Goal: Task Accomplishment & Management: Manage account settings

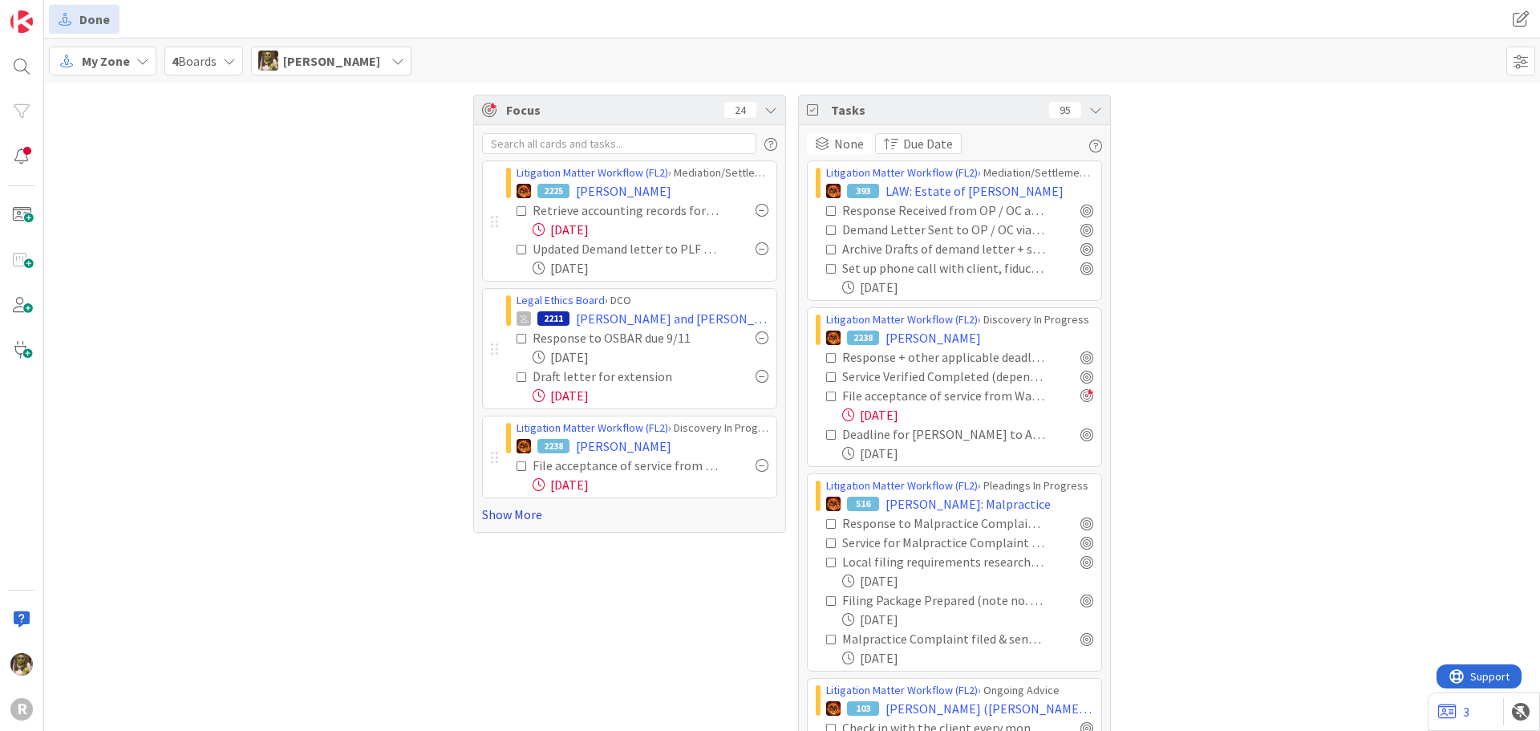
click at [525, 519] on link "Show More" at bounding box center [629, 514] width 295 height 19
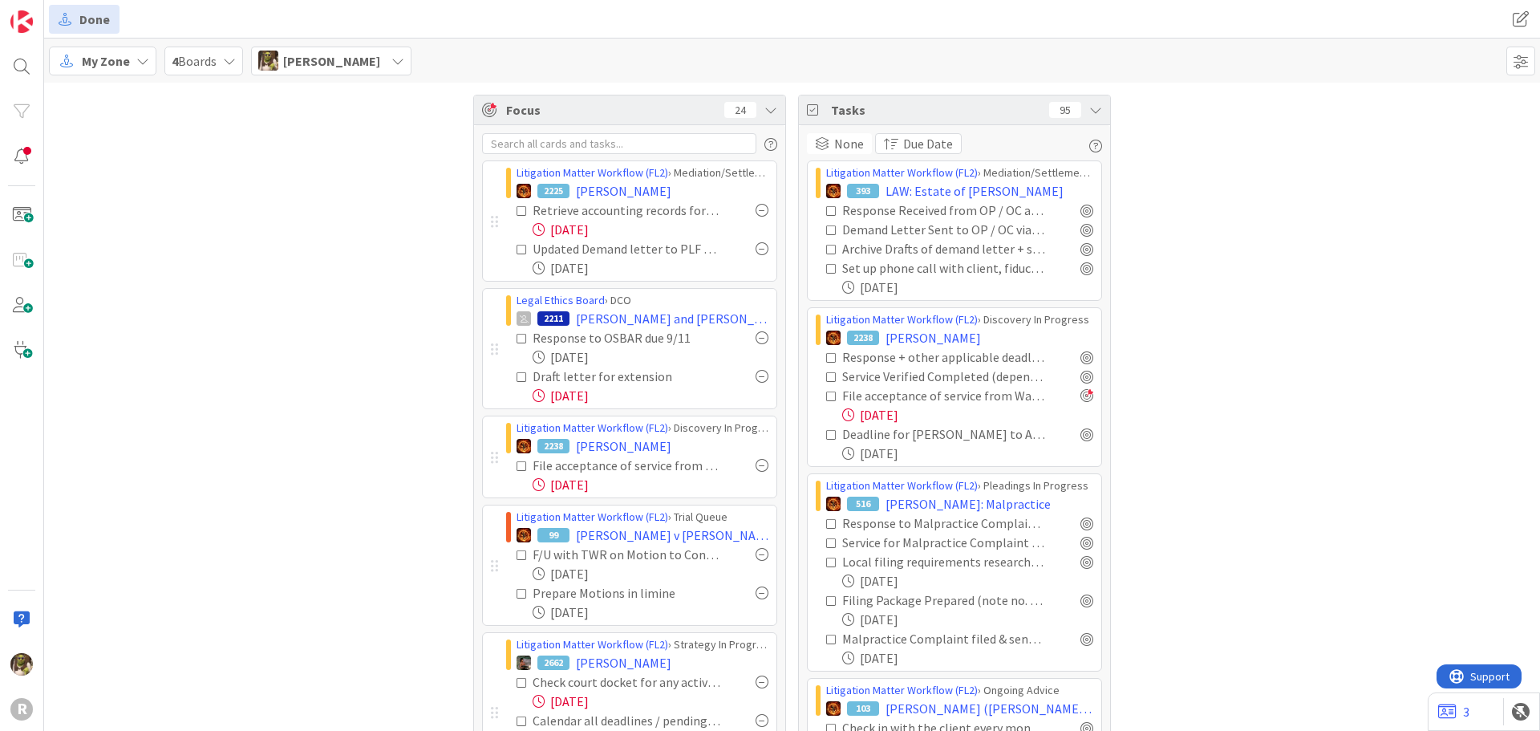
click at [756, 336] on div at bounding box center [762, 337] width 13 height 13
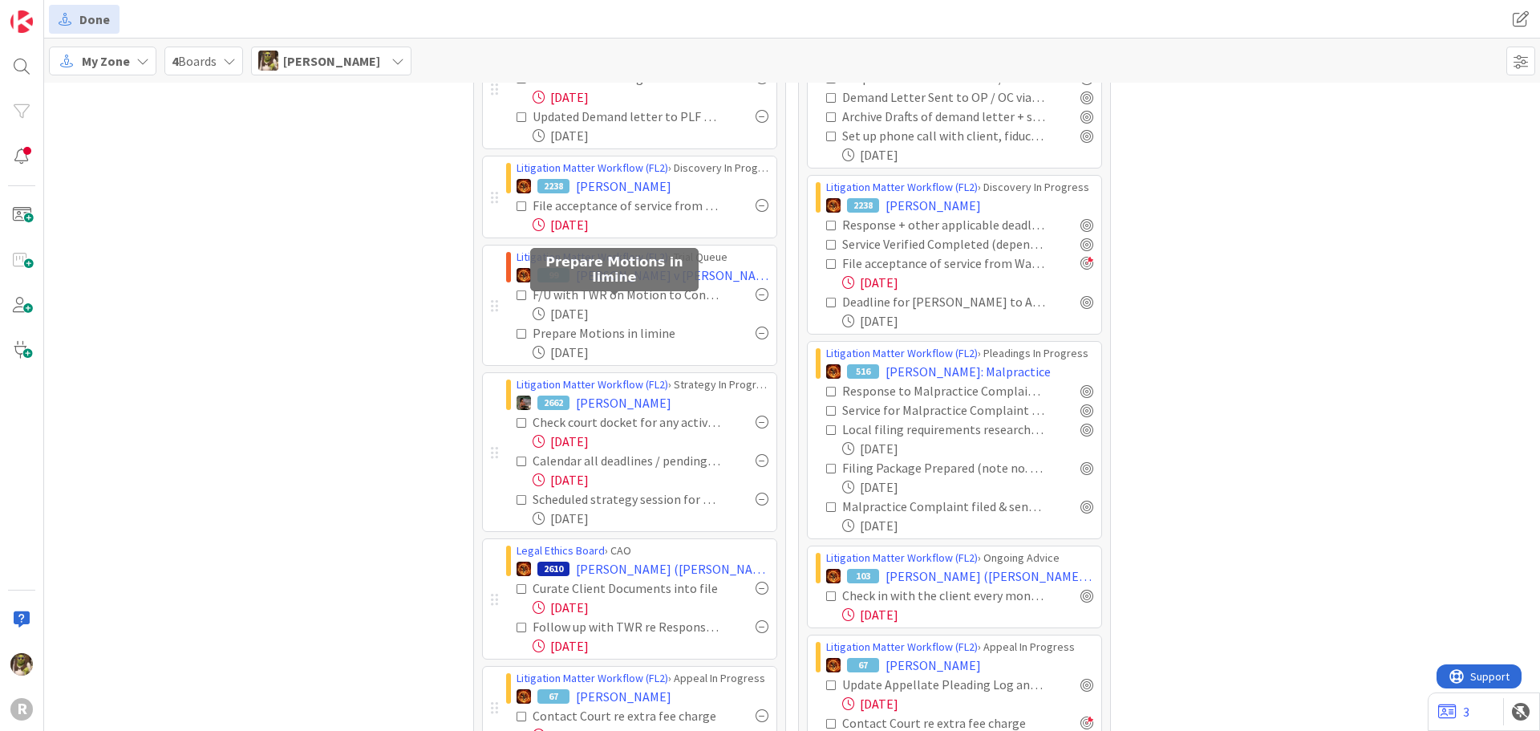
scroll to position [160, 0]
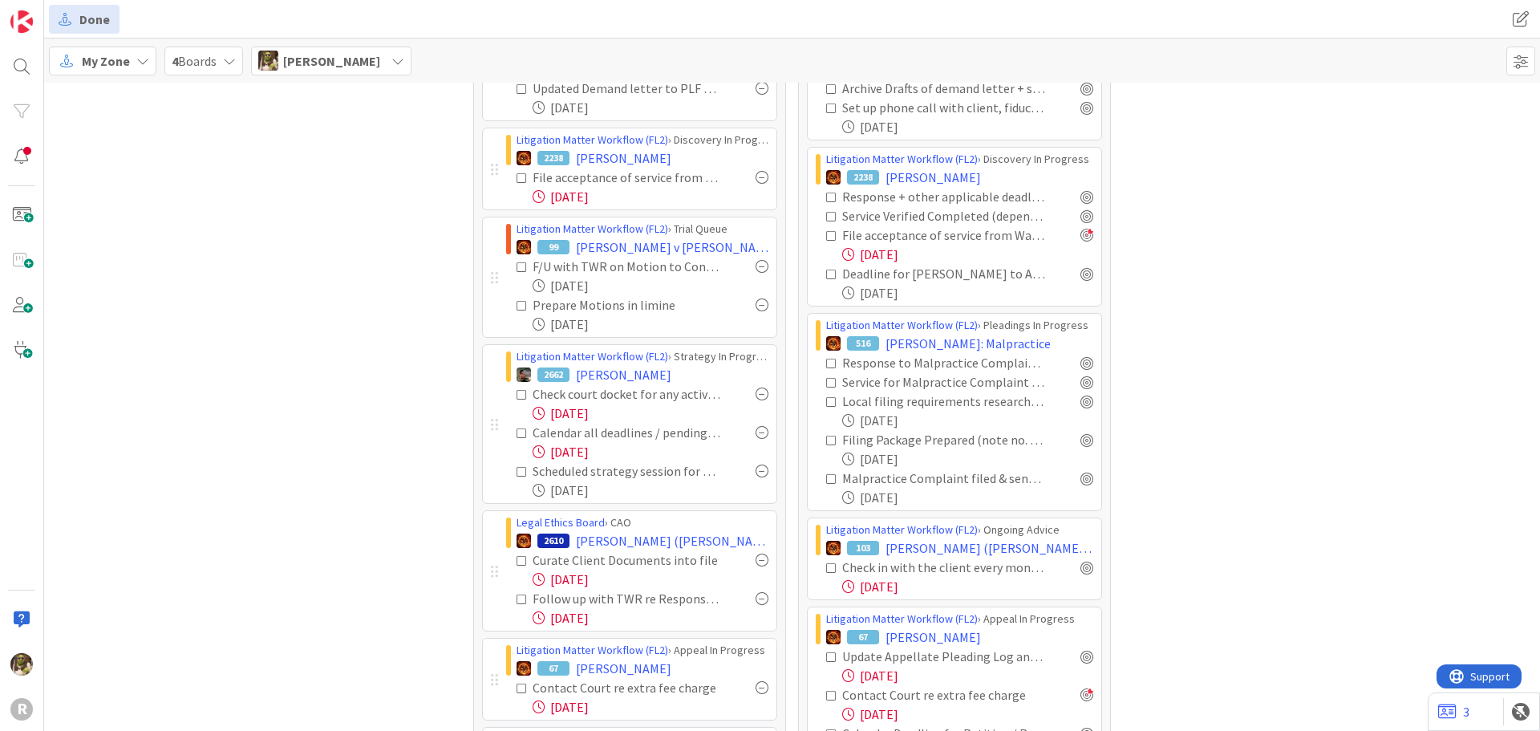
click at [759, 392] on div at bounding box center [762, 393] width 13 height 13
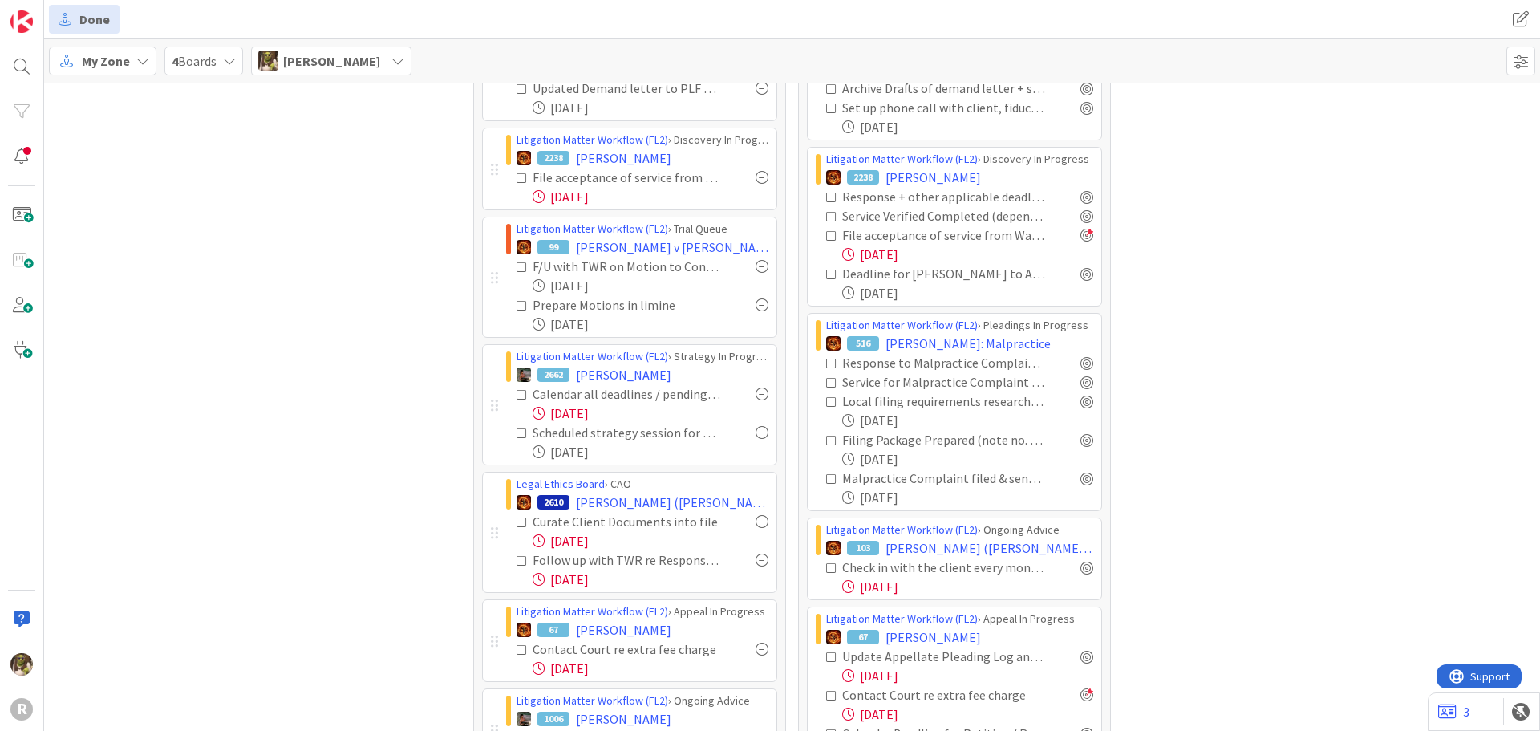
click at [759, 392] on div at bounding box center [762, 393] width 13 height 13
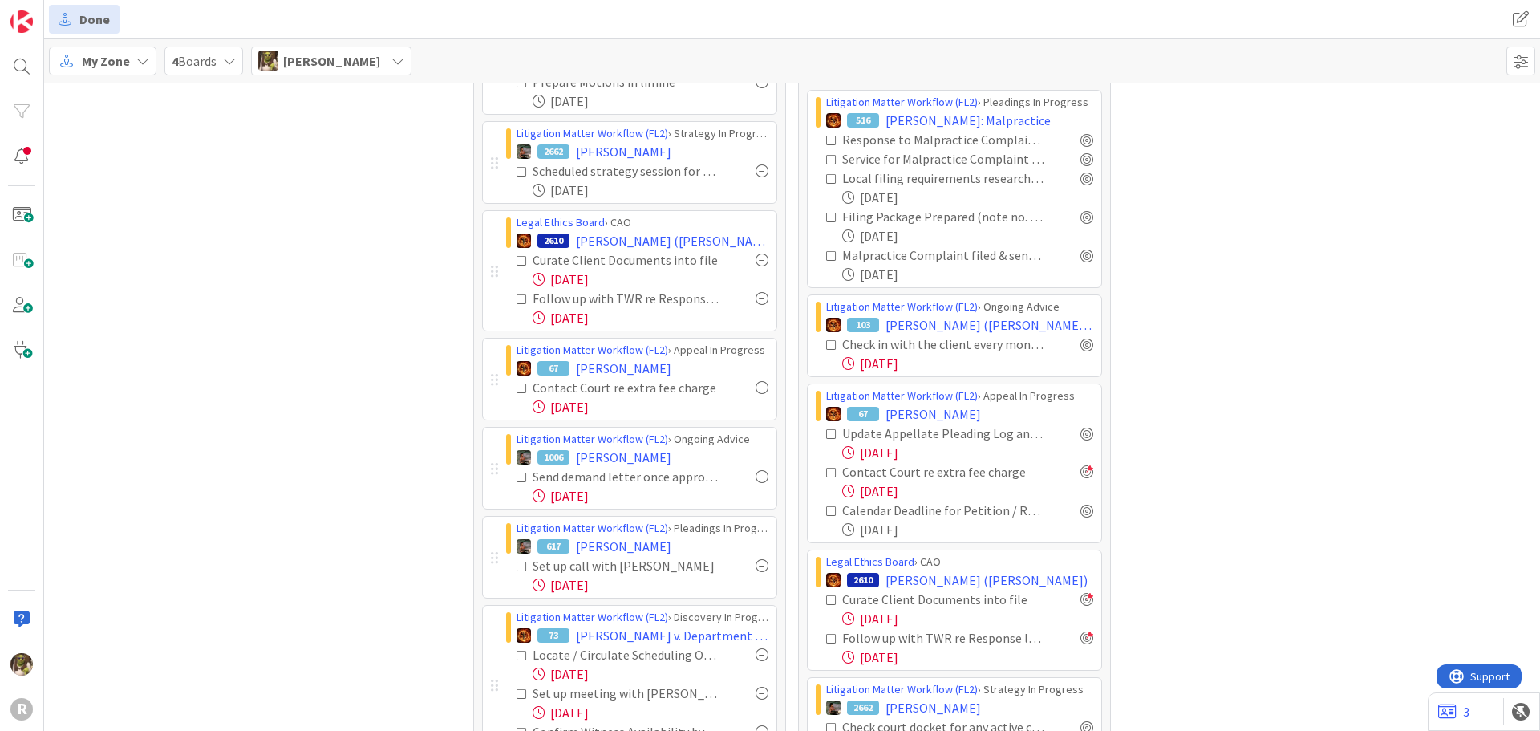
scroll to position [401, 0]
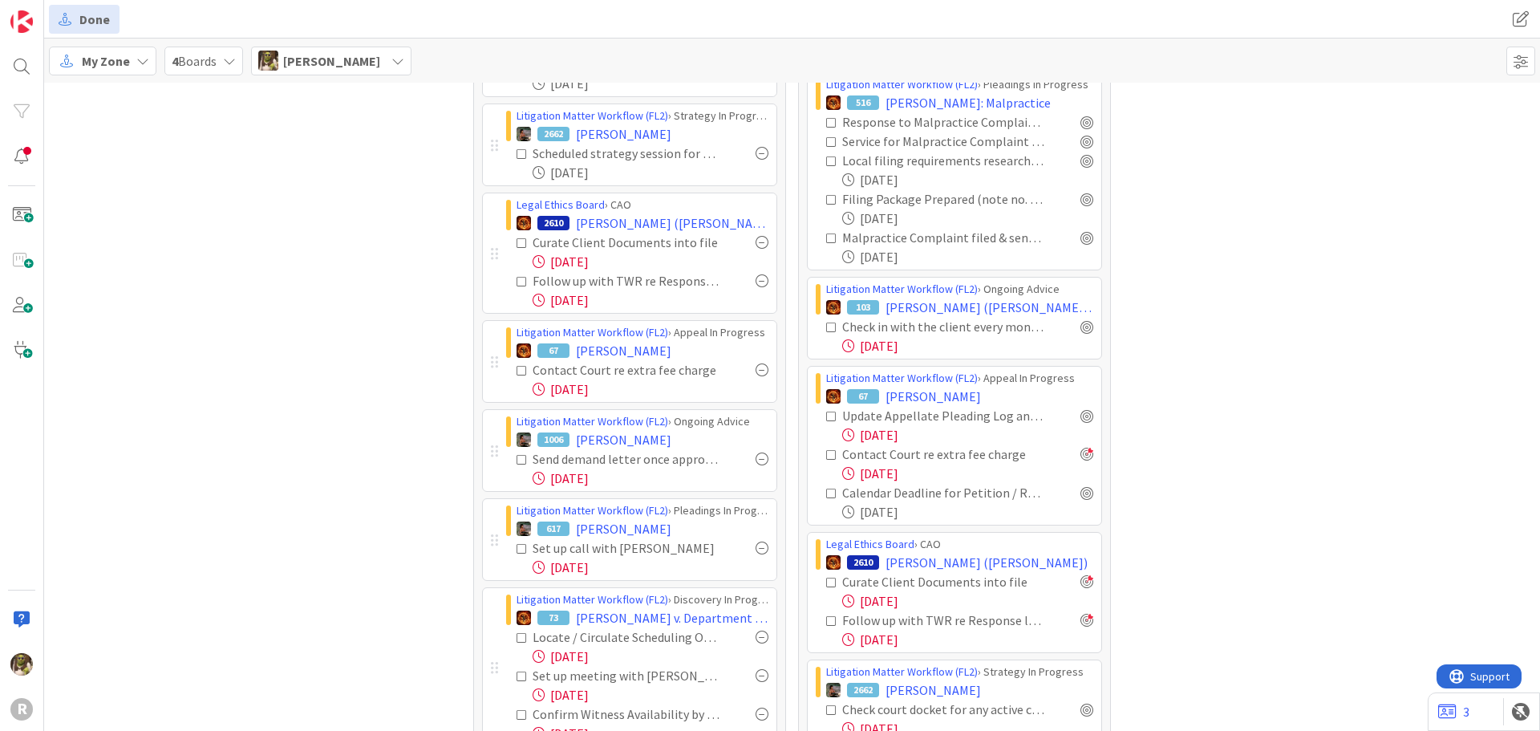
click at [756, 244] on div at bounding box center [762, 242] width 13 height 13
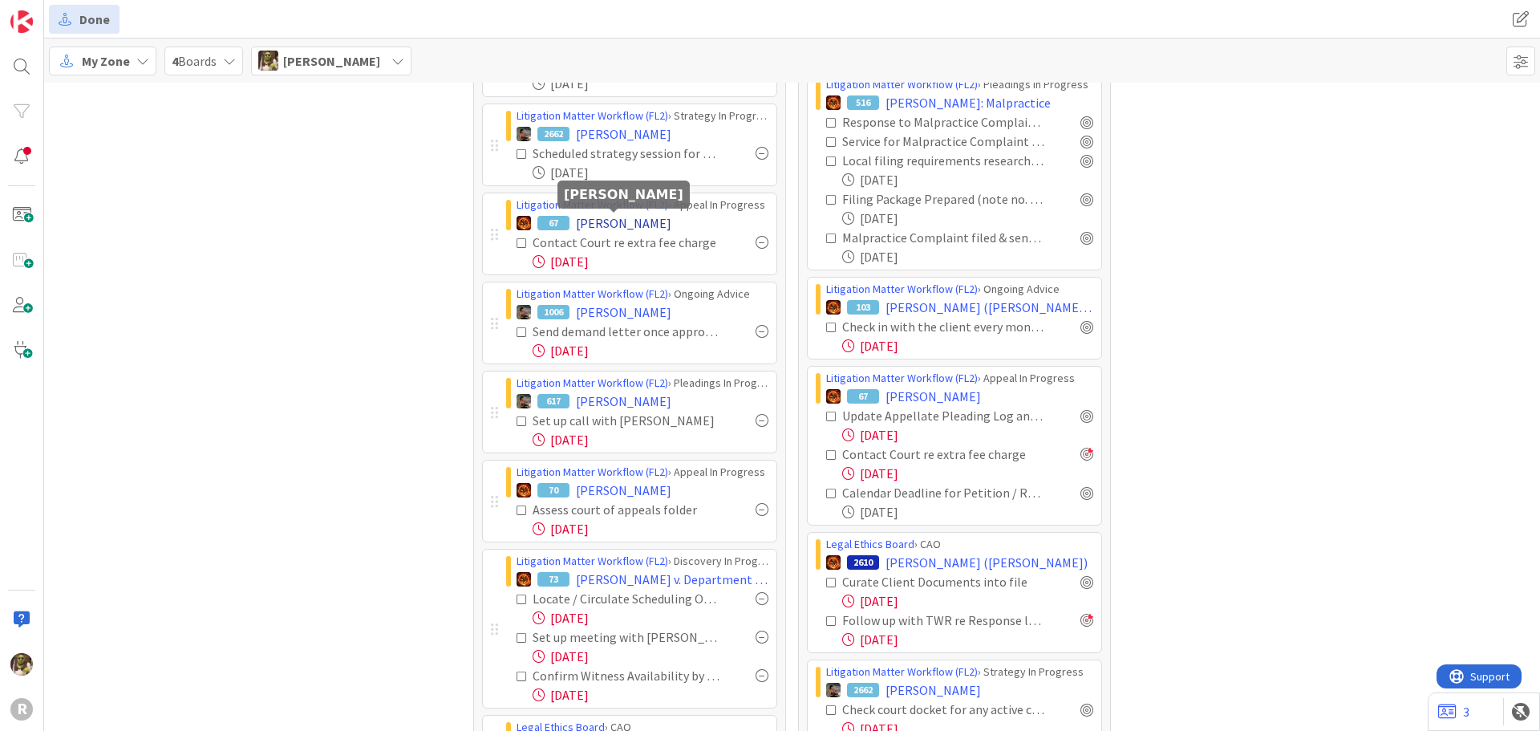
click at [612, 220] on span "ASBRIDGE, Chris" at bounding box center [623, 222] width 95 height 19
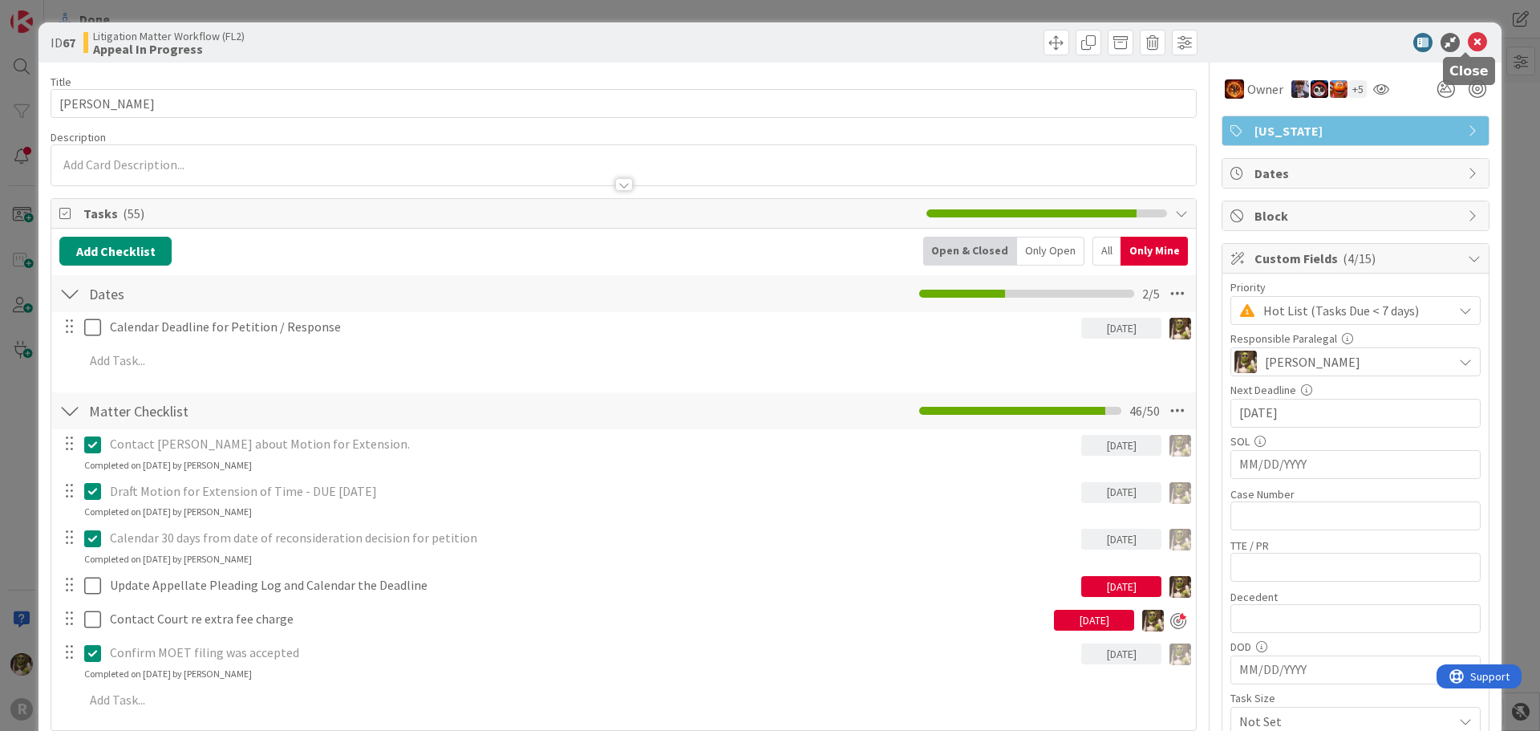
click at [1469, 40] on icon at bounding box center [1477, 42] width 19 height 19
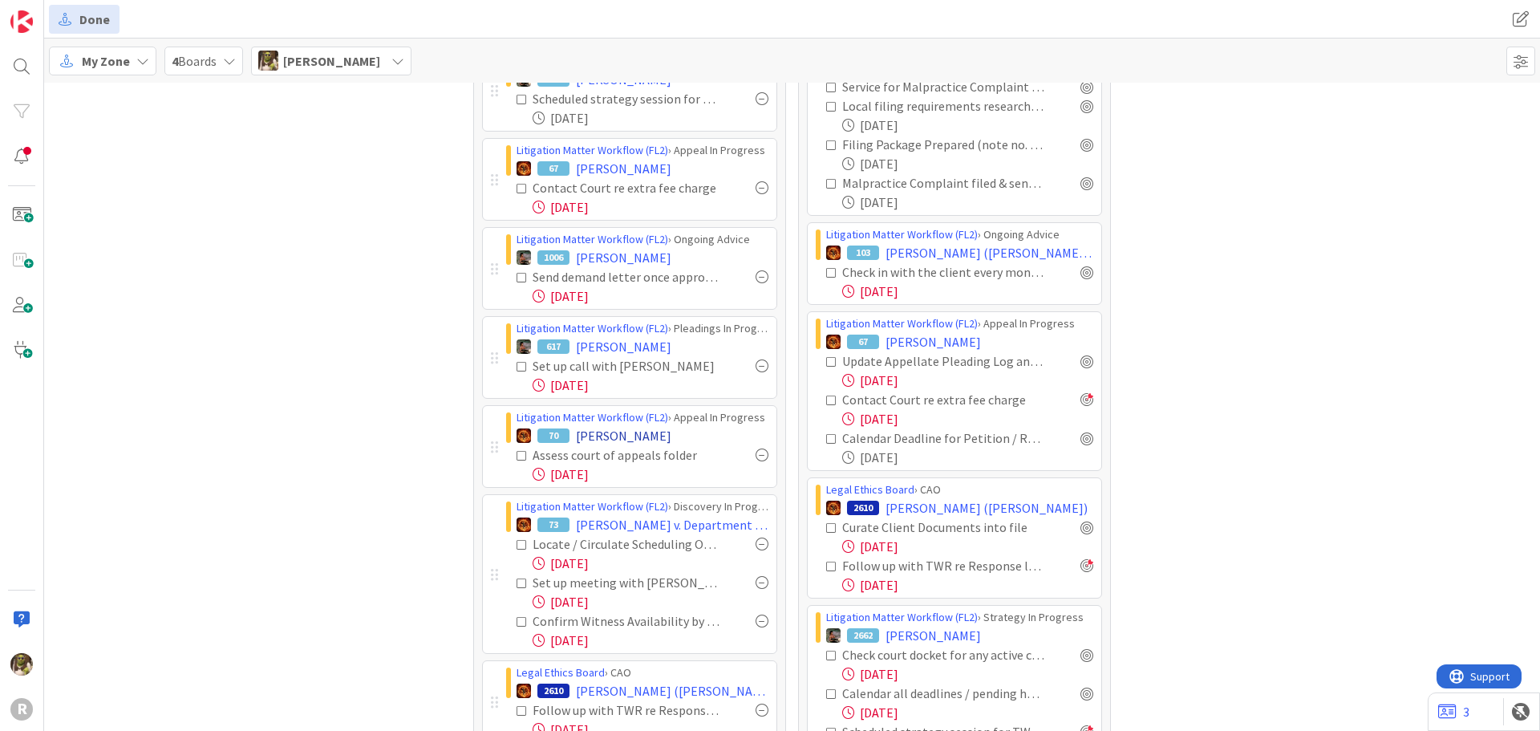
scroll to position [481, 0]
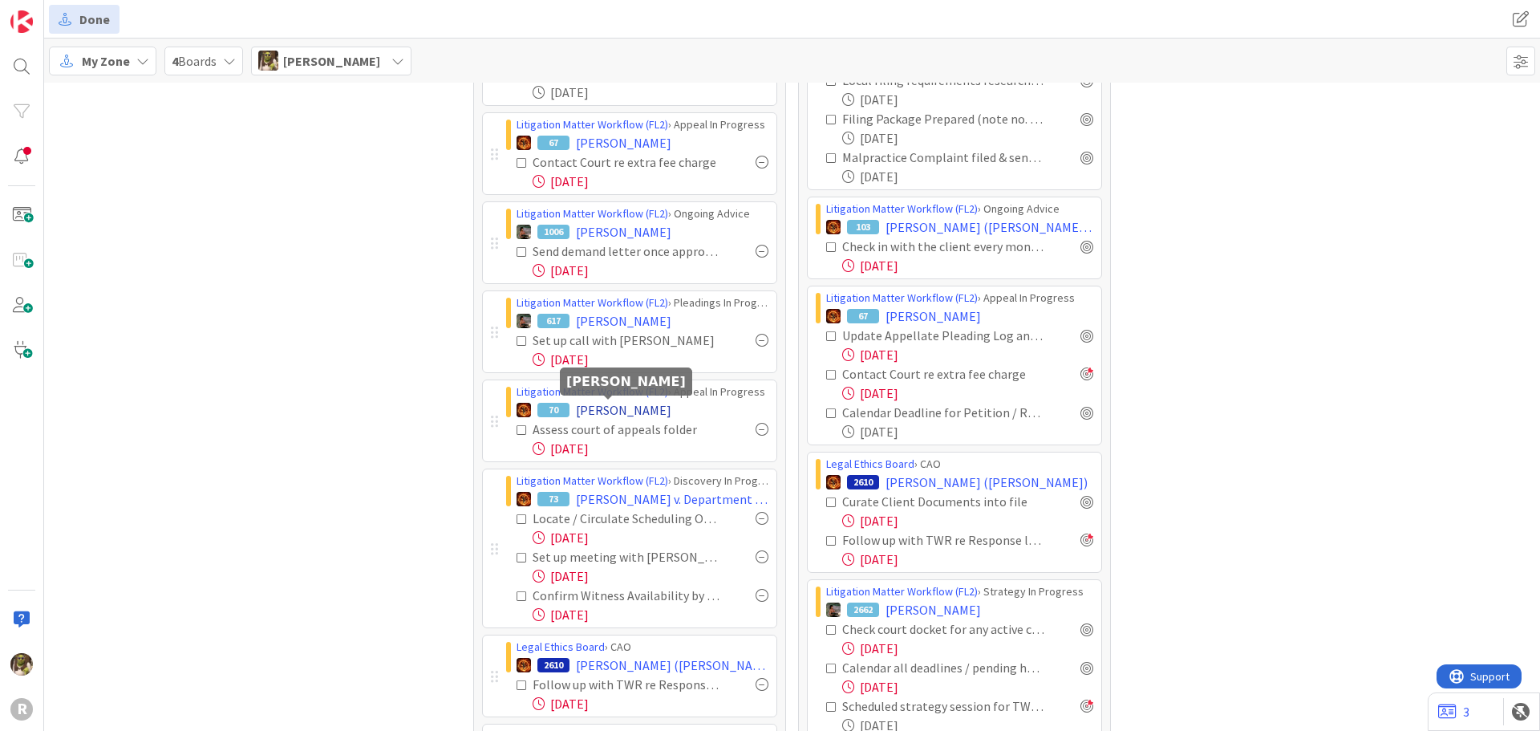
click at [627, 411] on span "DURKEE, Judy" at bounding box center [623, 409] width 95 height 19
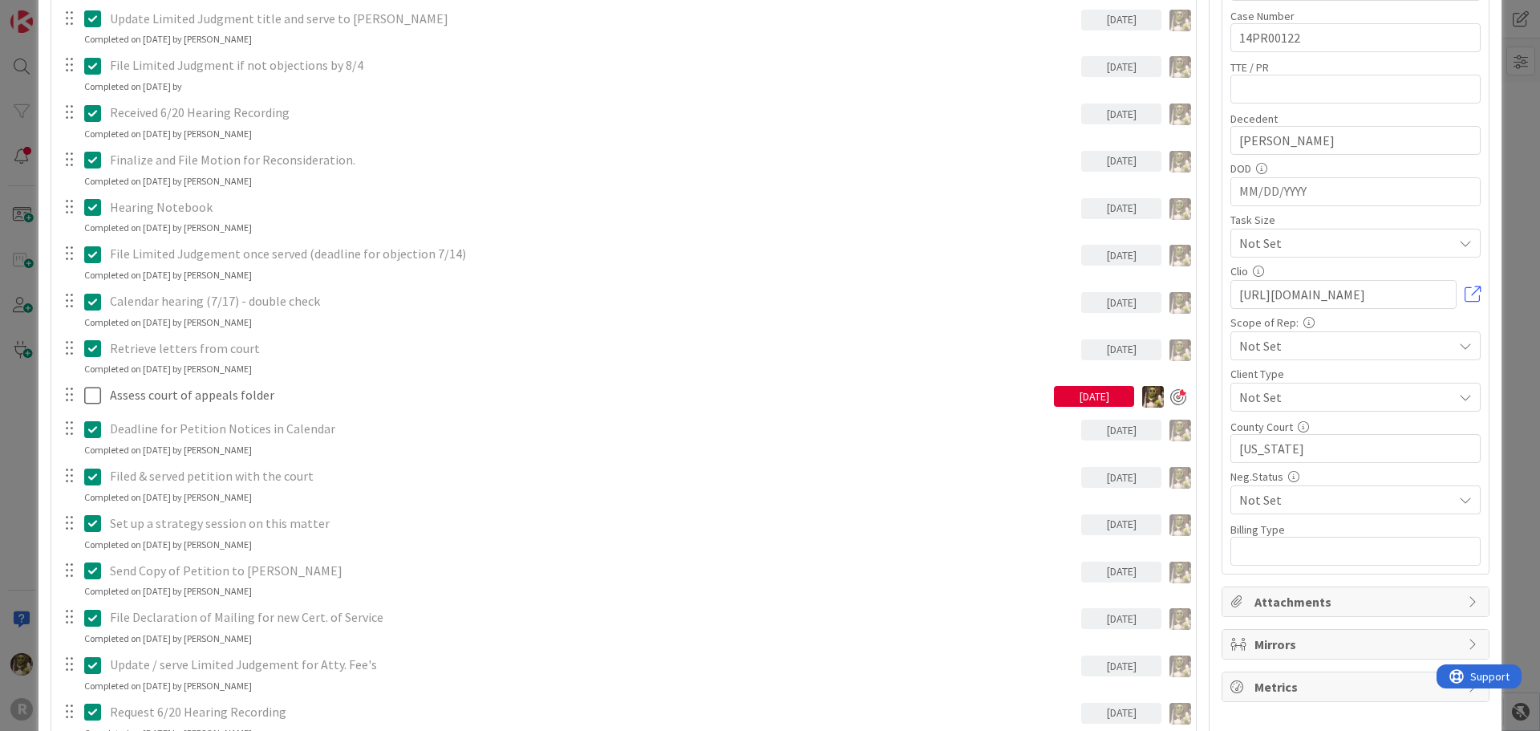
scroll to position [481, 0]
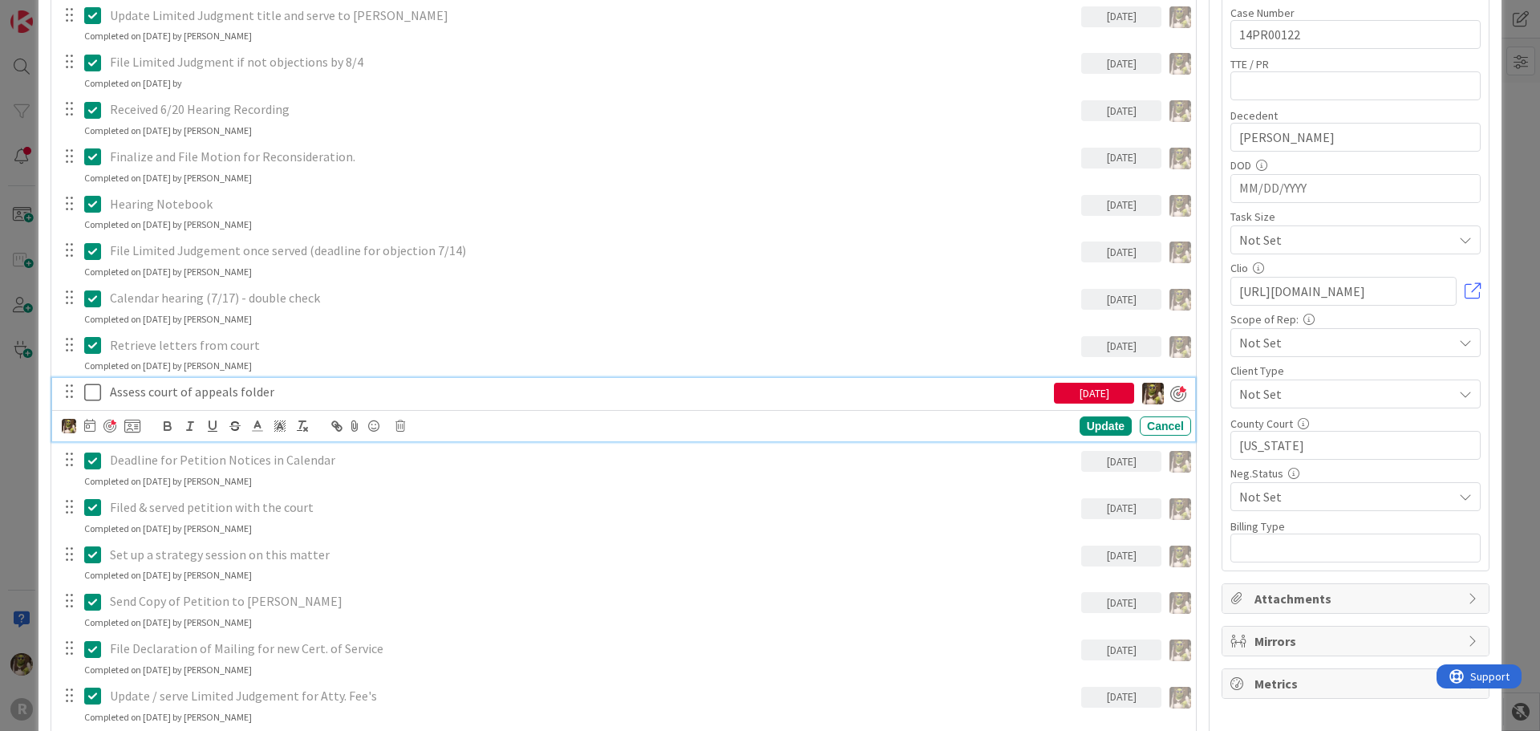
click at [216, 393] on p "Assess court of appeals folder" at bounding box center [579, 392] width 938 height 18
click at [90, 429] on icon at bounding box center [89, 425] width 11 height 13
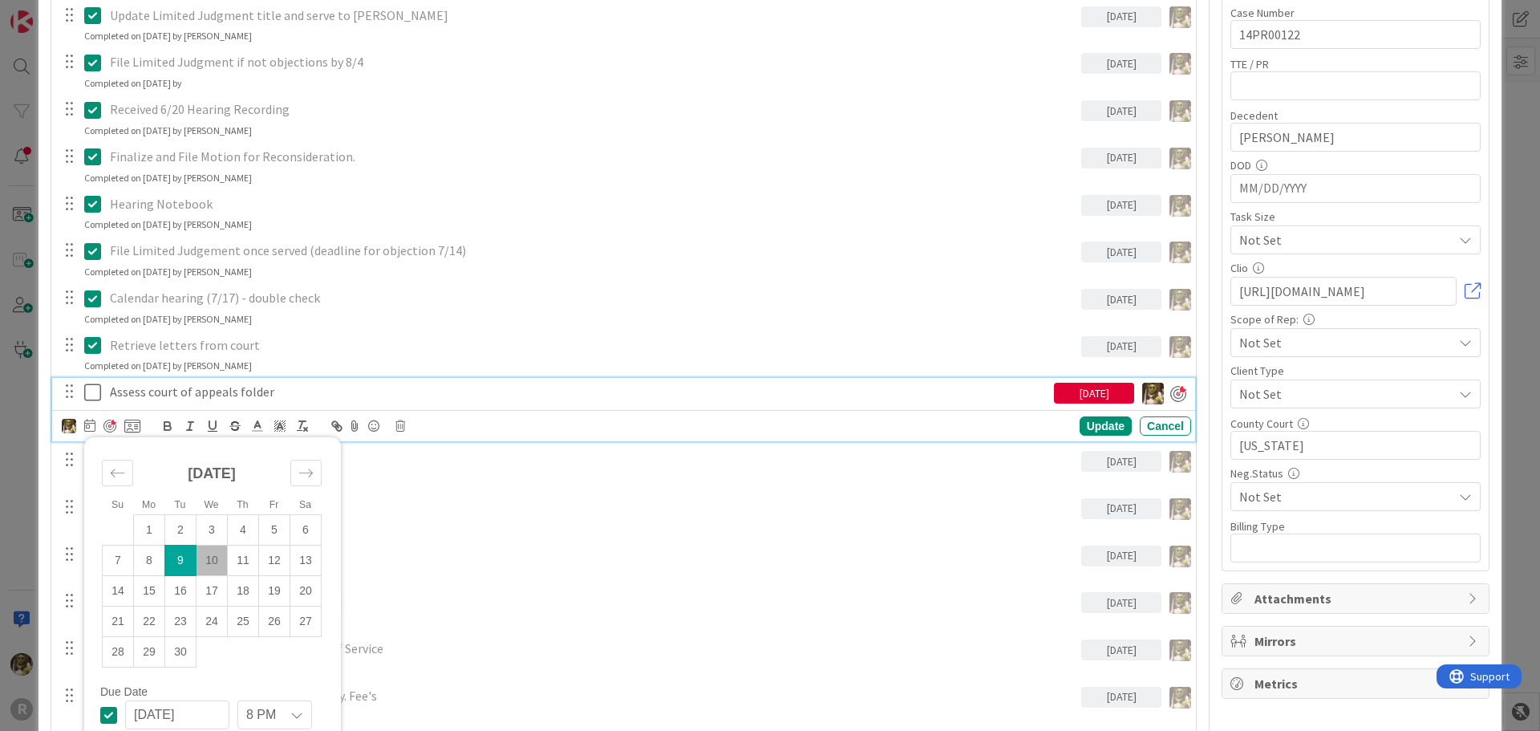
drag, startPoint x: 219, startPoint y: 564, endPoint x: 253, endPoint y: 562, distance: 33.7
click at [219, 563] on td "10" at bounding box center [212, 561] width 31 height 30
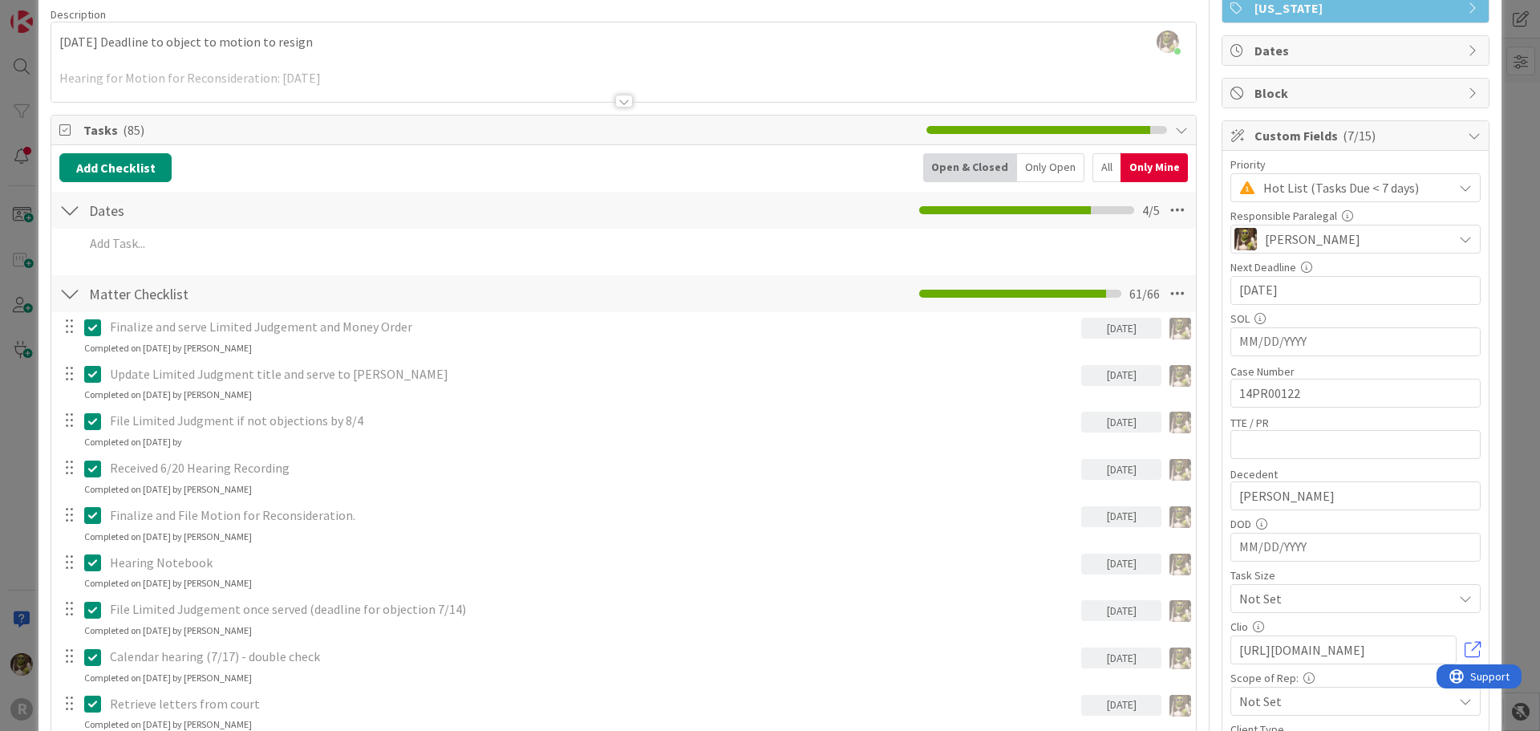
scroll to position [0, 0]
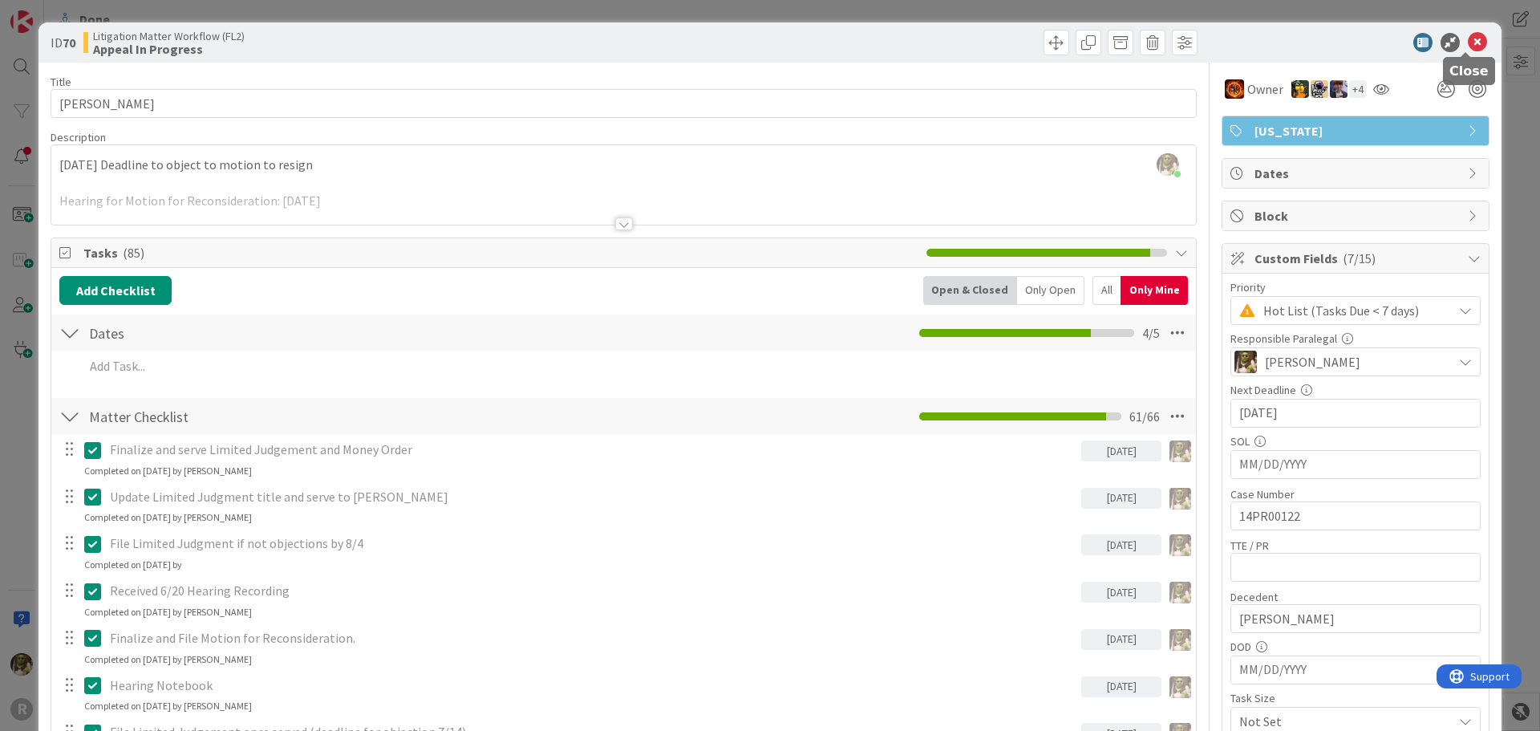
click at [1469, 46] on icon at bounding box center [1477, 42] width 19 height 19
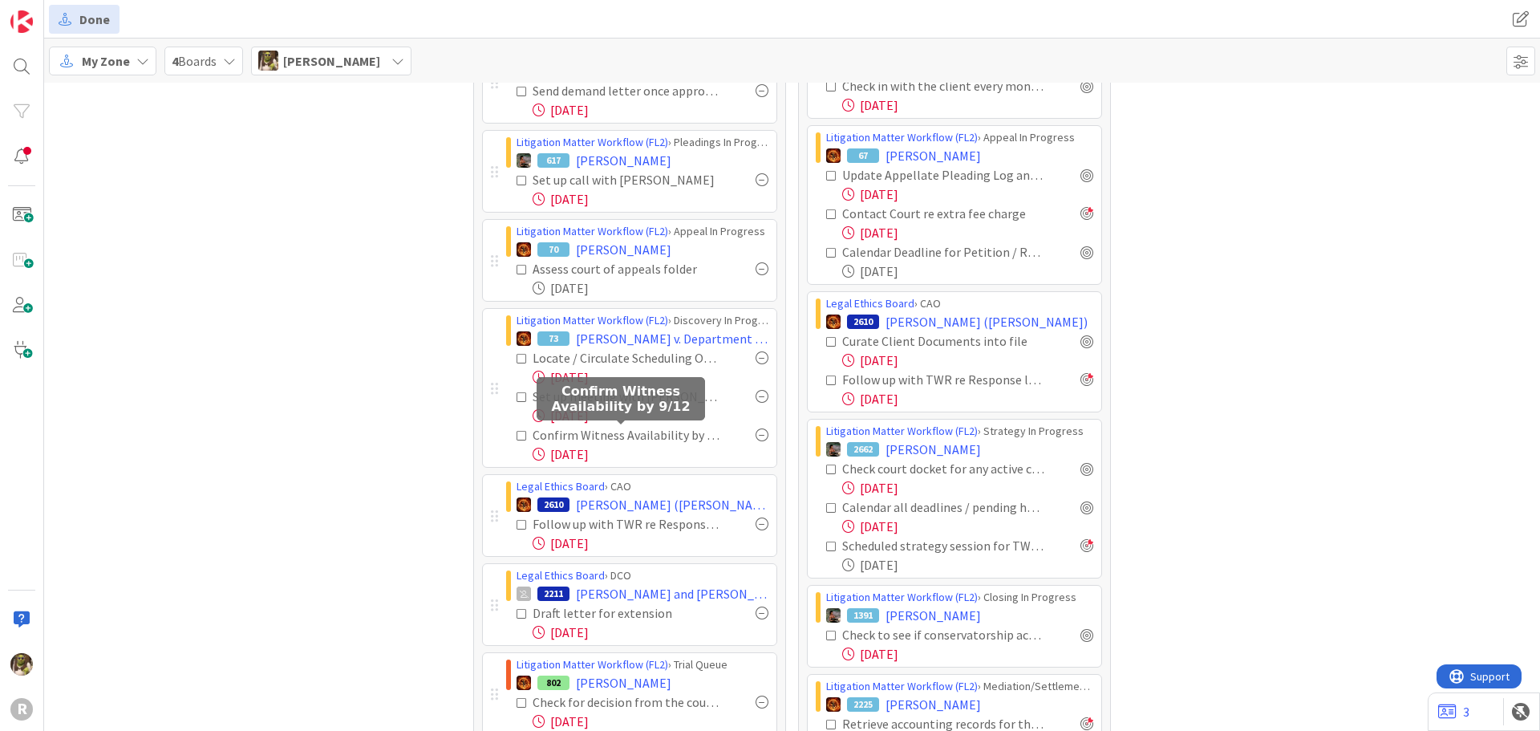
click at [609, 438] on div "Confirm Witness Availability by 9/12" at bounding box center [627, 434] width 188 height 19
click at [663, 323] on div "Litigation Matter Workflow (FL2) › Discovery In Progress" at bounding box center [643, 320] width 252 height 17
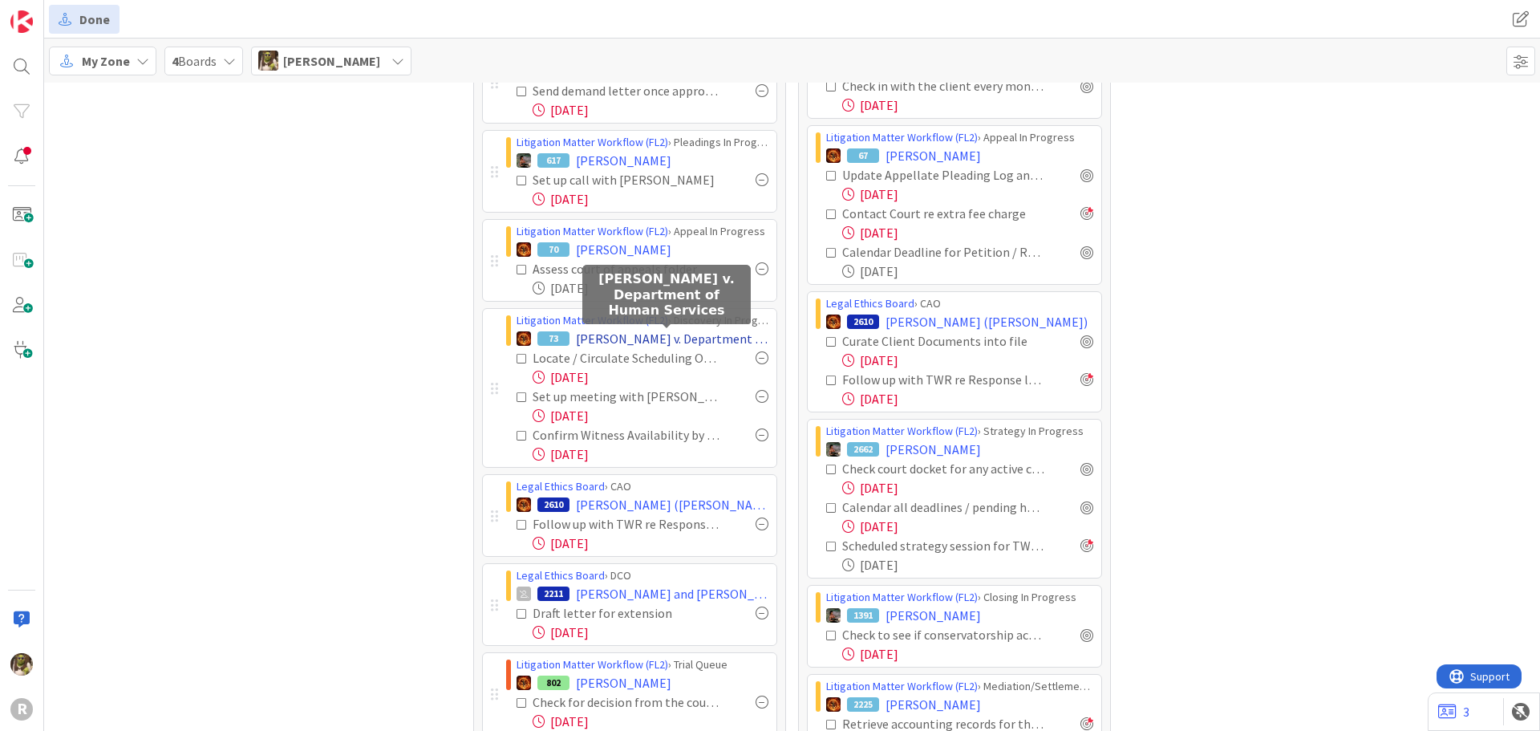
click at [659, 331] on span "Killen v. Department of Human Services" at bounding box center [672, 338] width 193 height 19
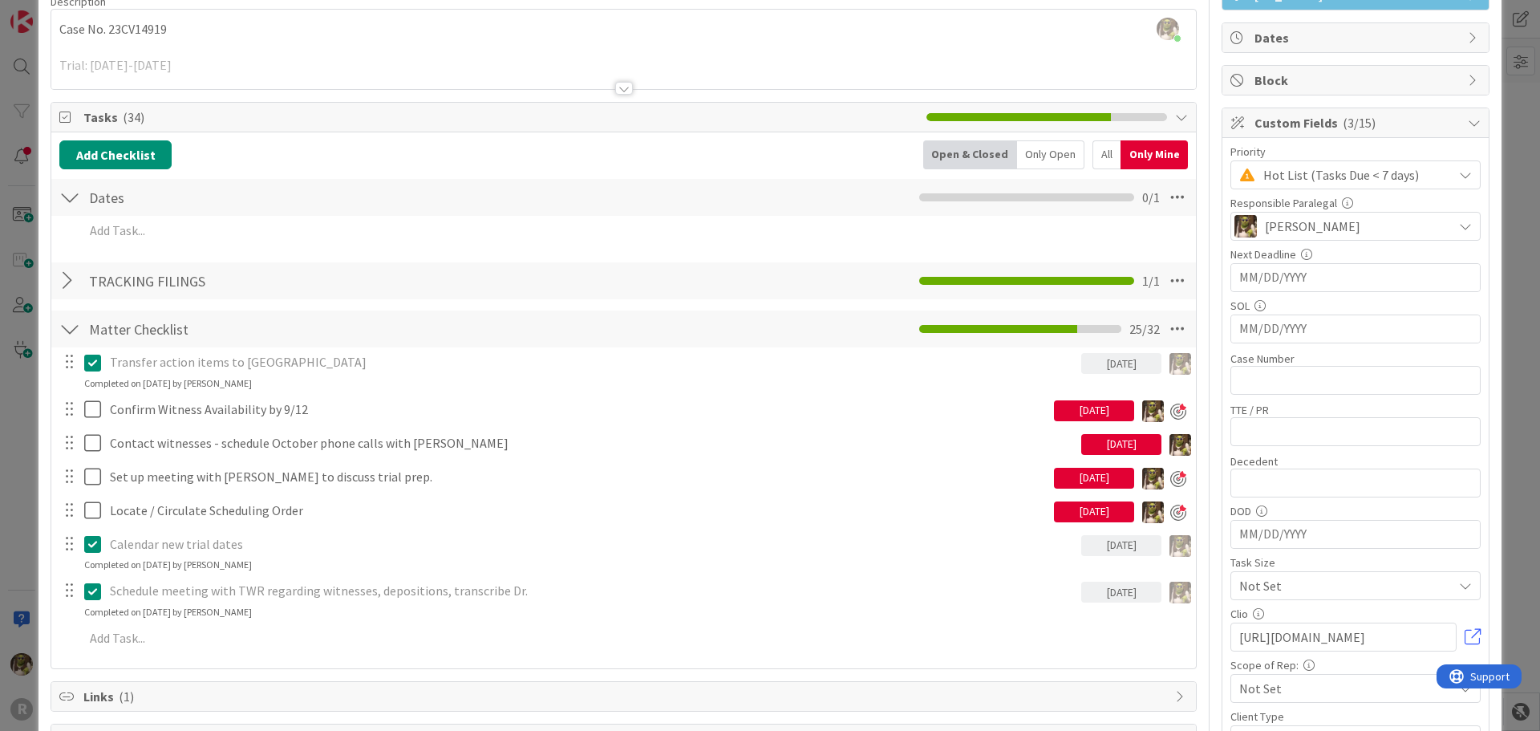
scroll to position [160, 0]
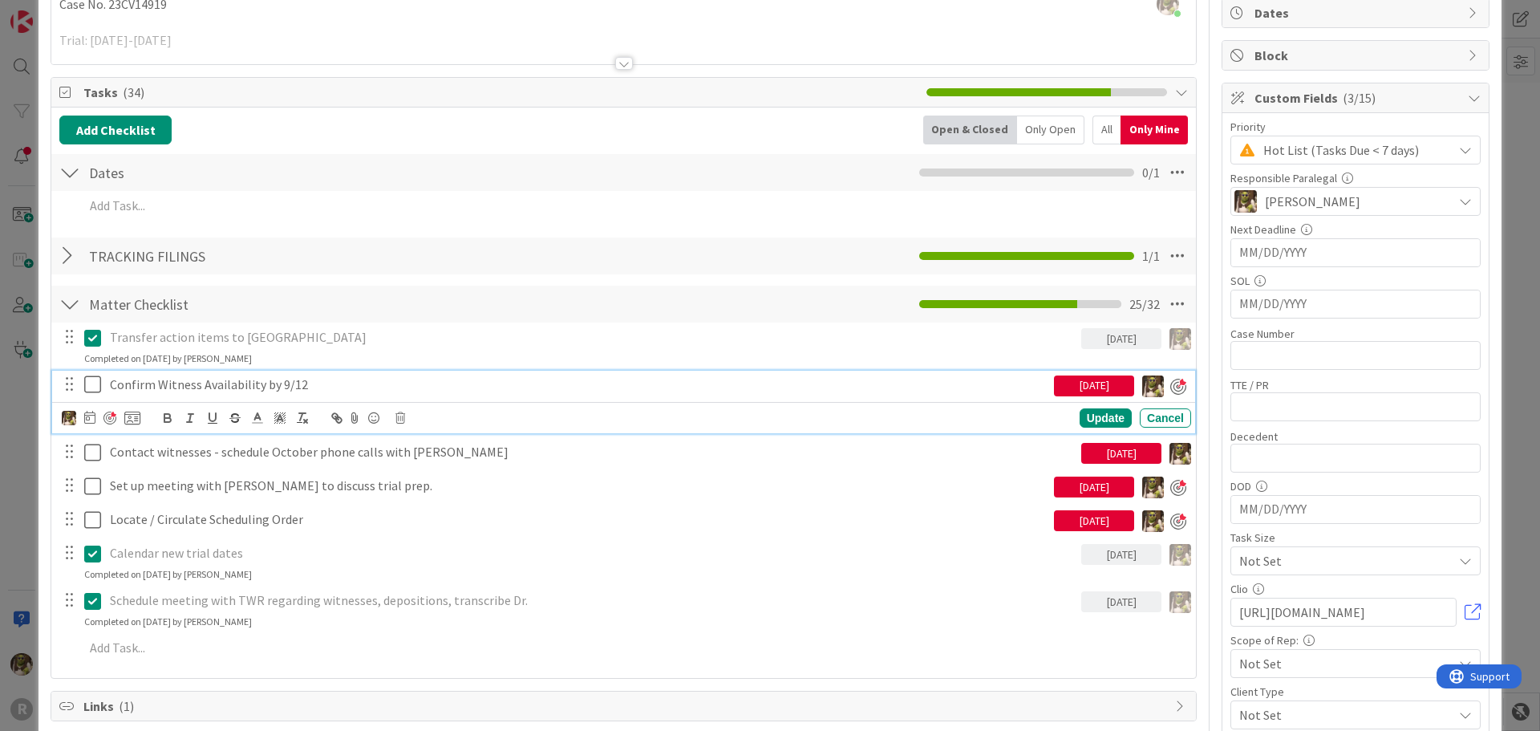
click at [164, 384] on p "Confirm Witness Availability by 9/12" at bounding box center [579, 384] width 938 height 18
click at [86, 418] on icon at bounding box center [89, 417] width 11 height 13
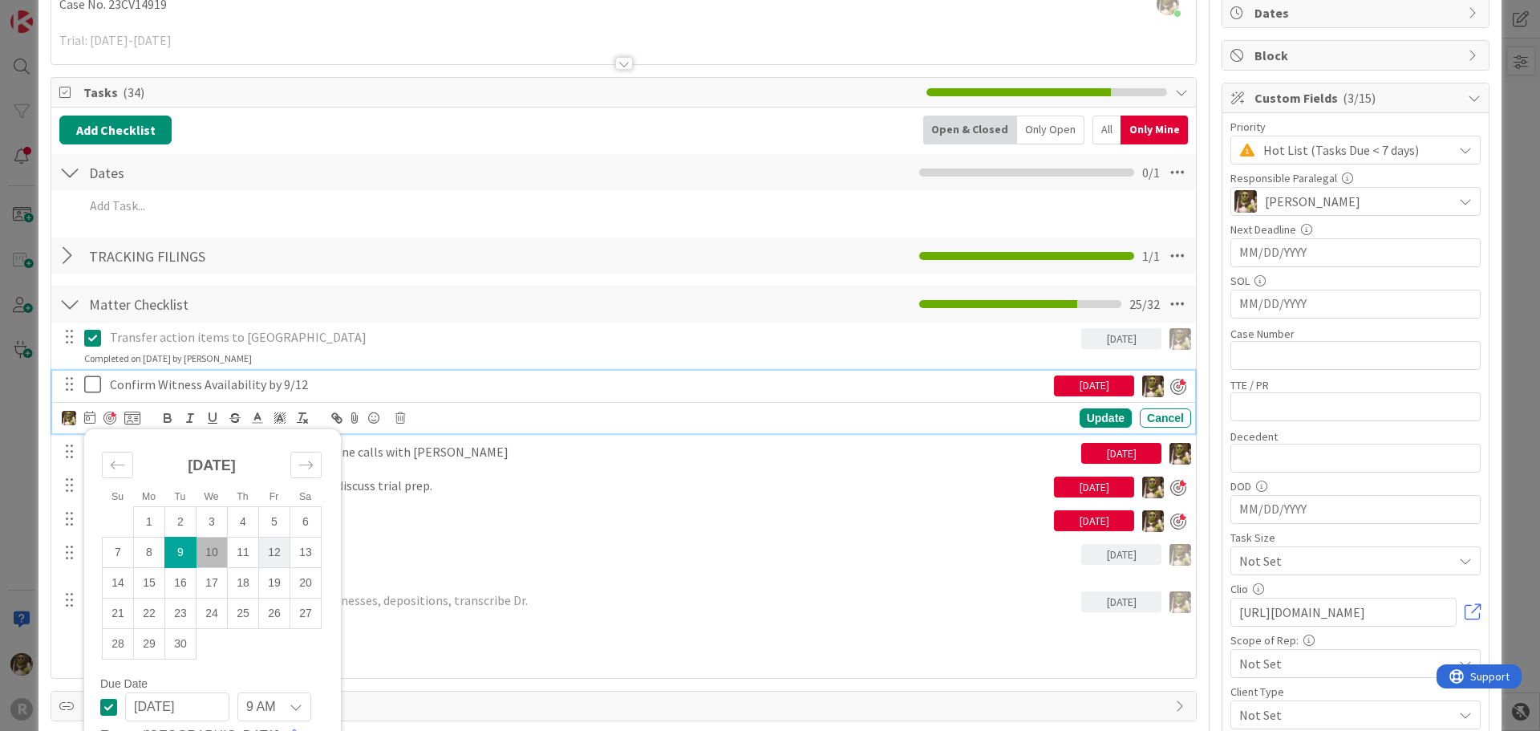
click at [270, 556] on td "12" at bounding box center [274, 553] width 31 height 30
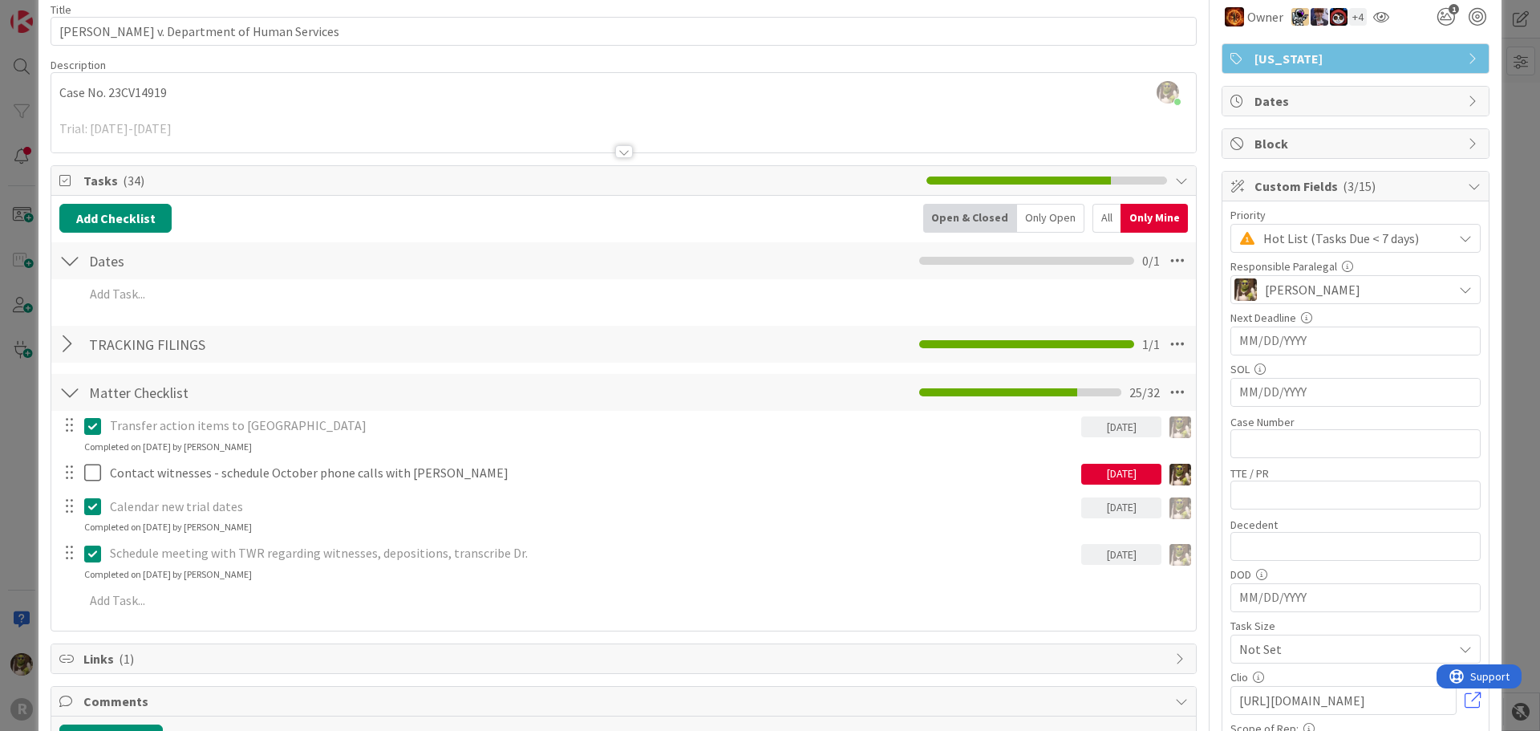
scroll to position [0, 0]
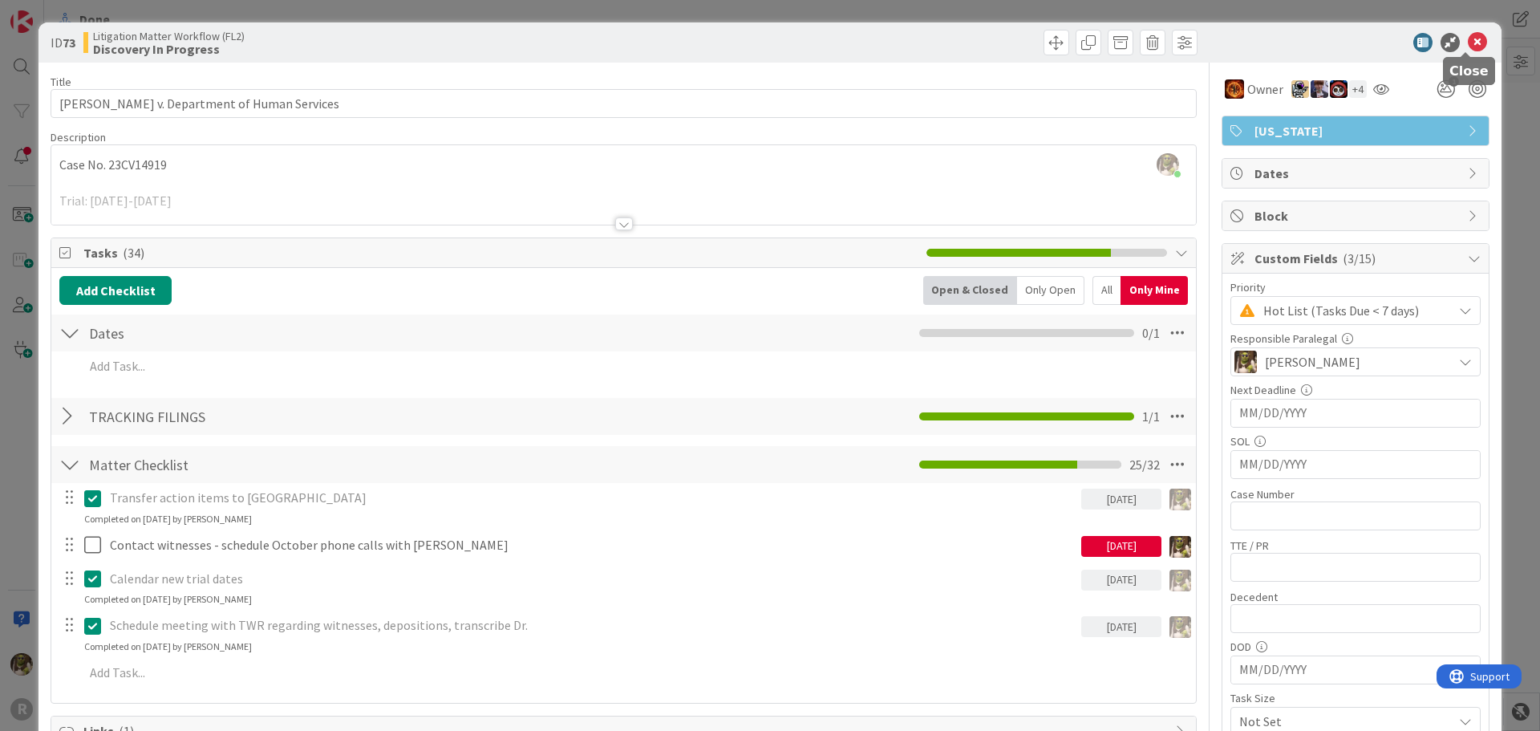
click at [1468, 43] on icon at bounding box center [1477, 42] width 19 height 19
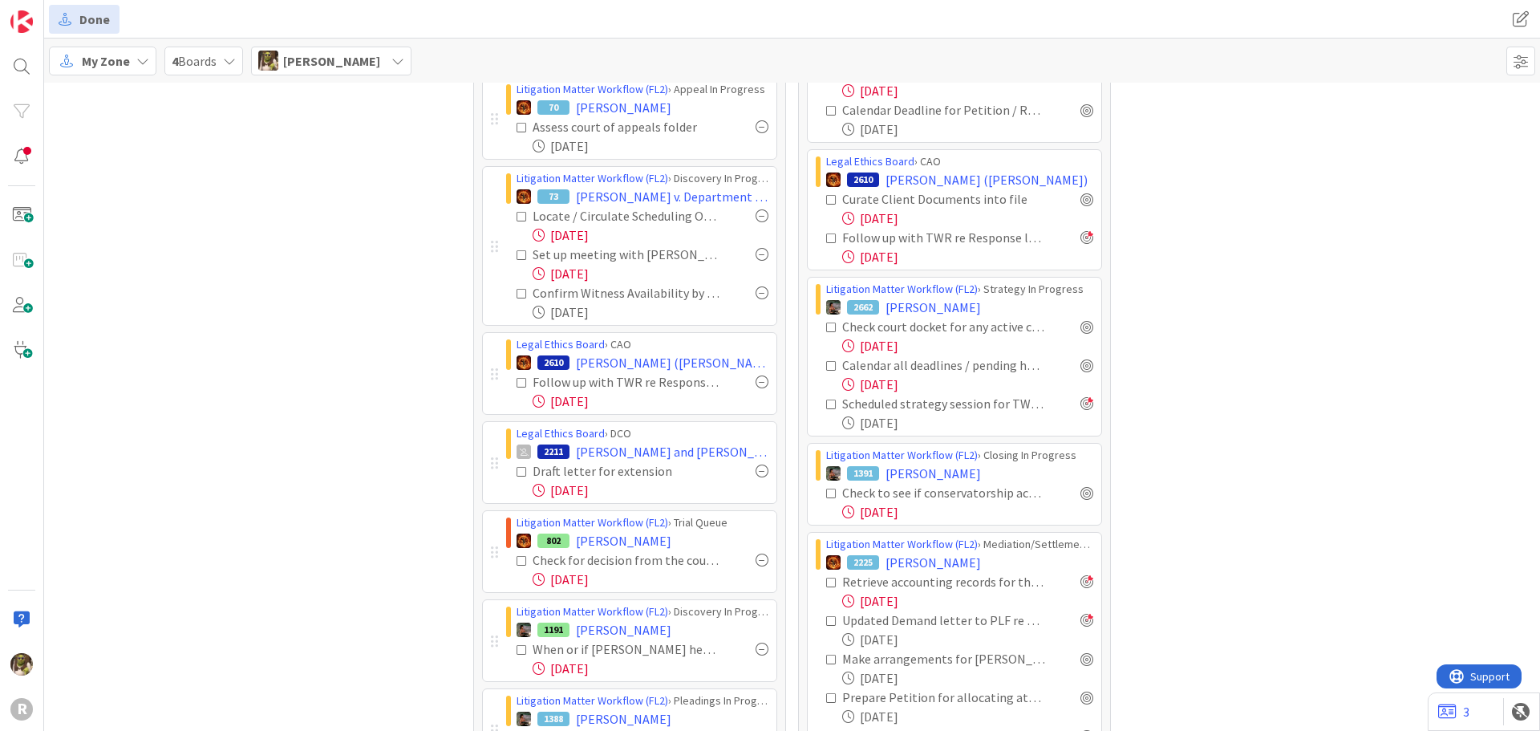
scroll to position [802, 0]
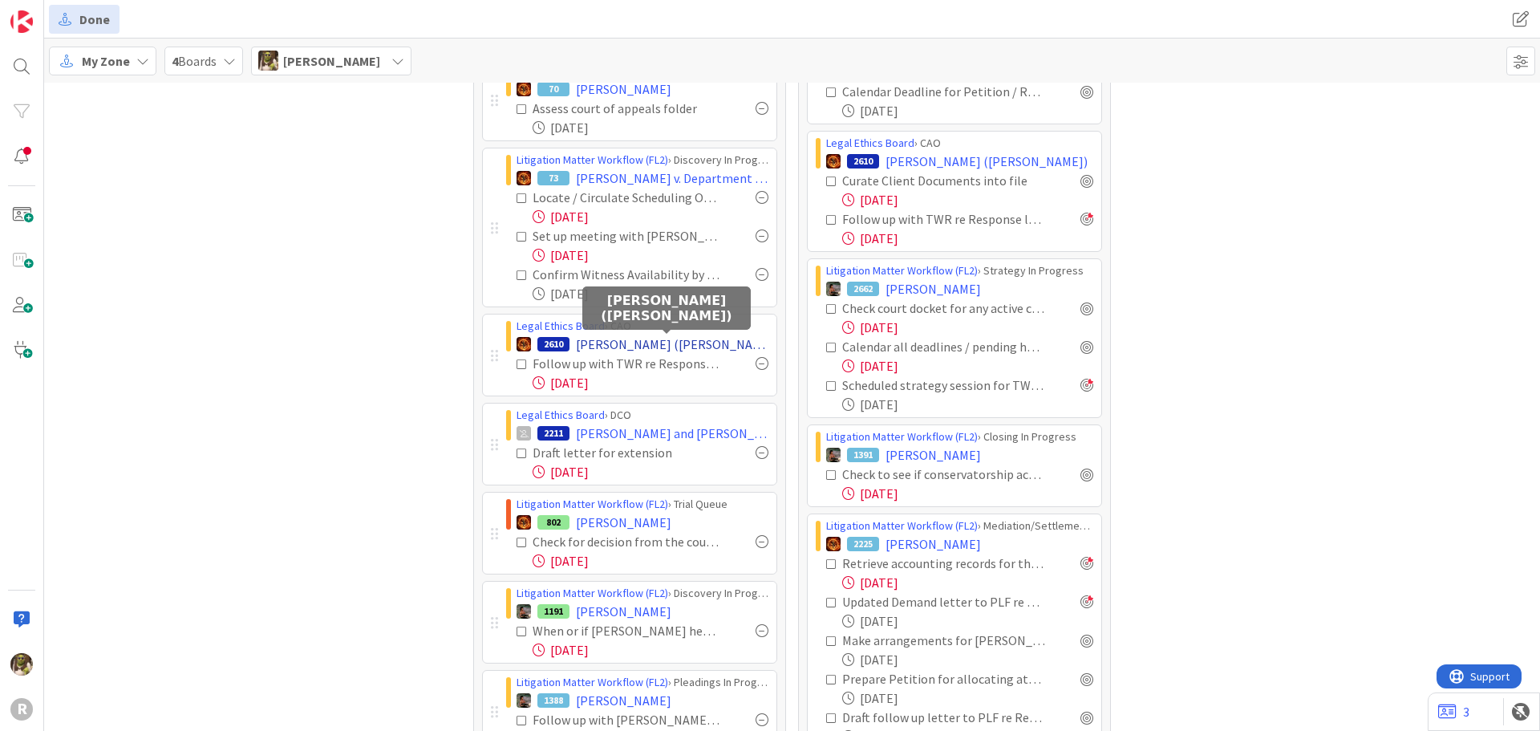
click at [630, 348] on span "OHLMANN, Aime (Kaleena Holzinger-Fancher)" at bounding box center [672, 344] width 193 height 19
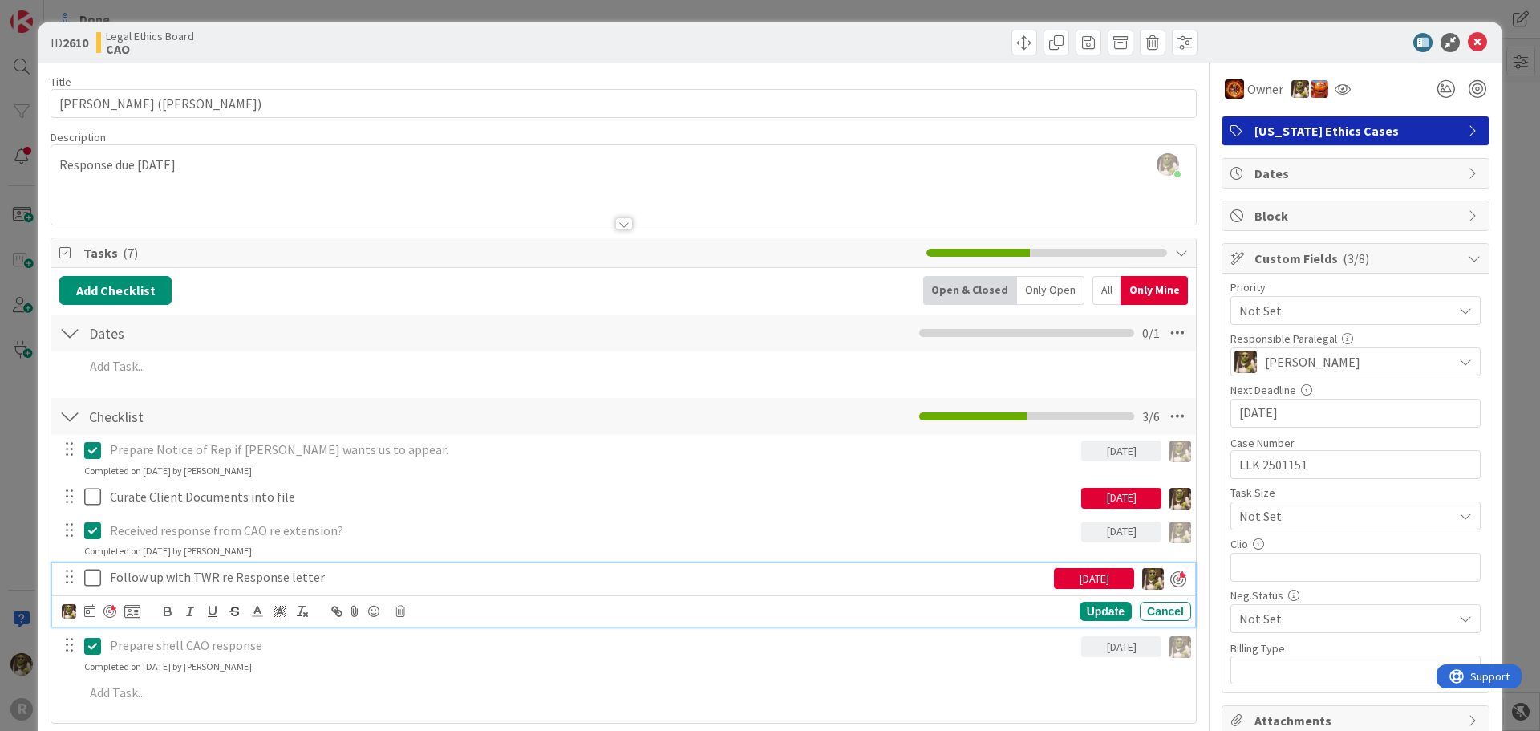
click at [165, 578] on p "Follow up with TWR re Response letter" at bounding box center [579, 577] width 938 height 18
click at [87, 614] on icon at bounding box center [89, 610] width 11 height 13
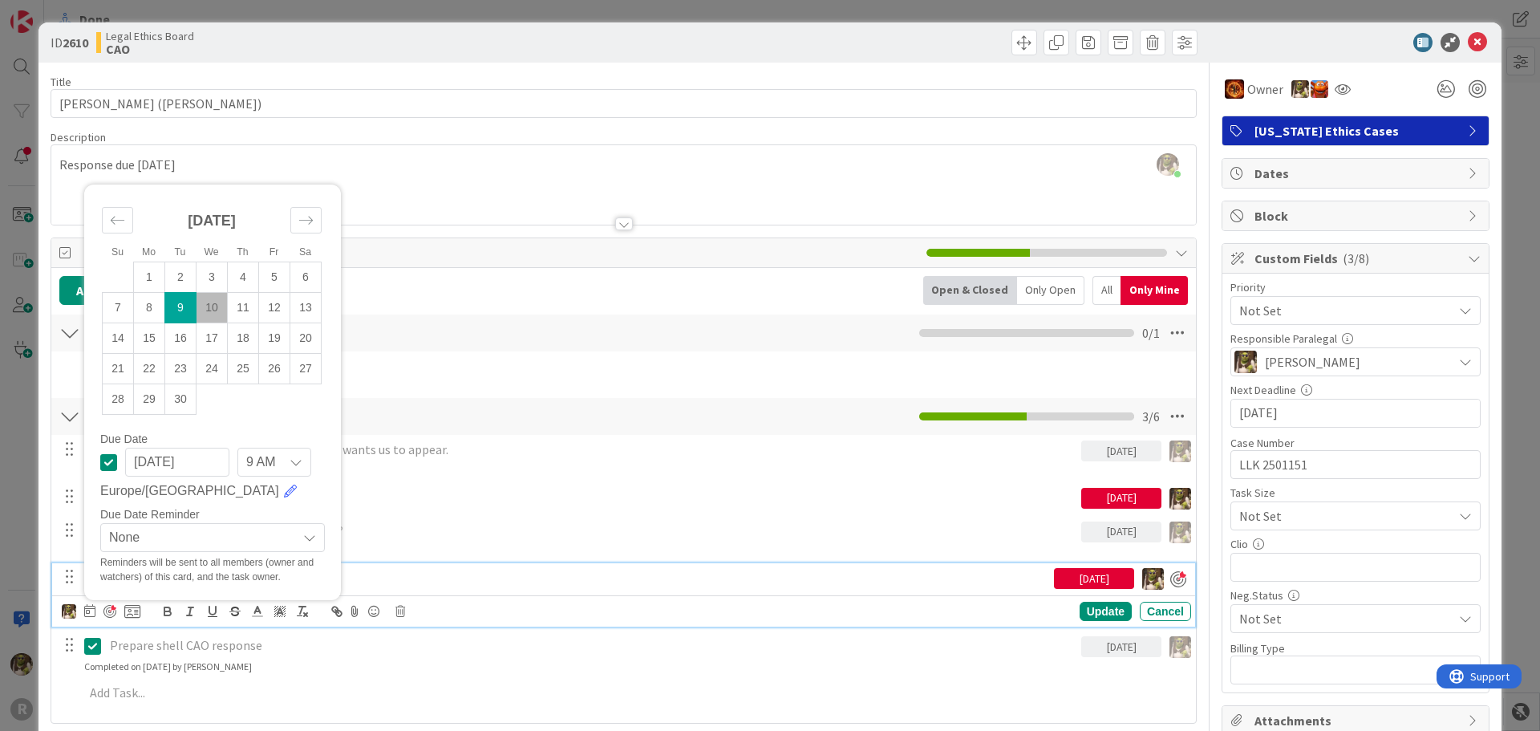
click at [204, 305] on td "10" at bounding box center [212, 308] width 31 height 30
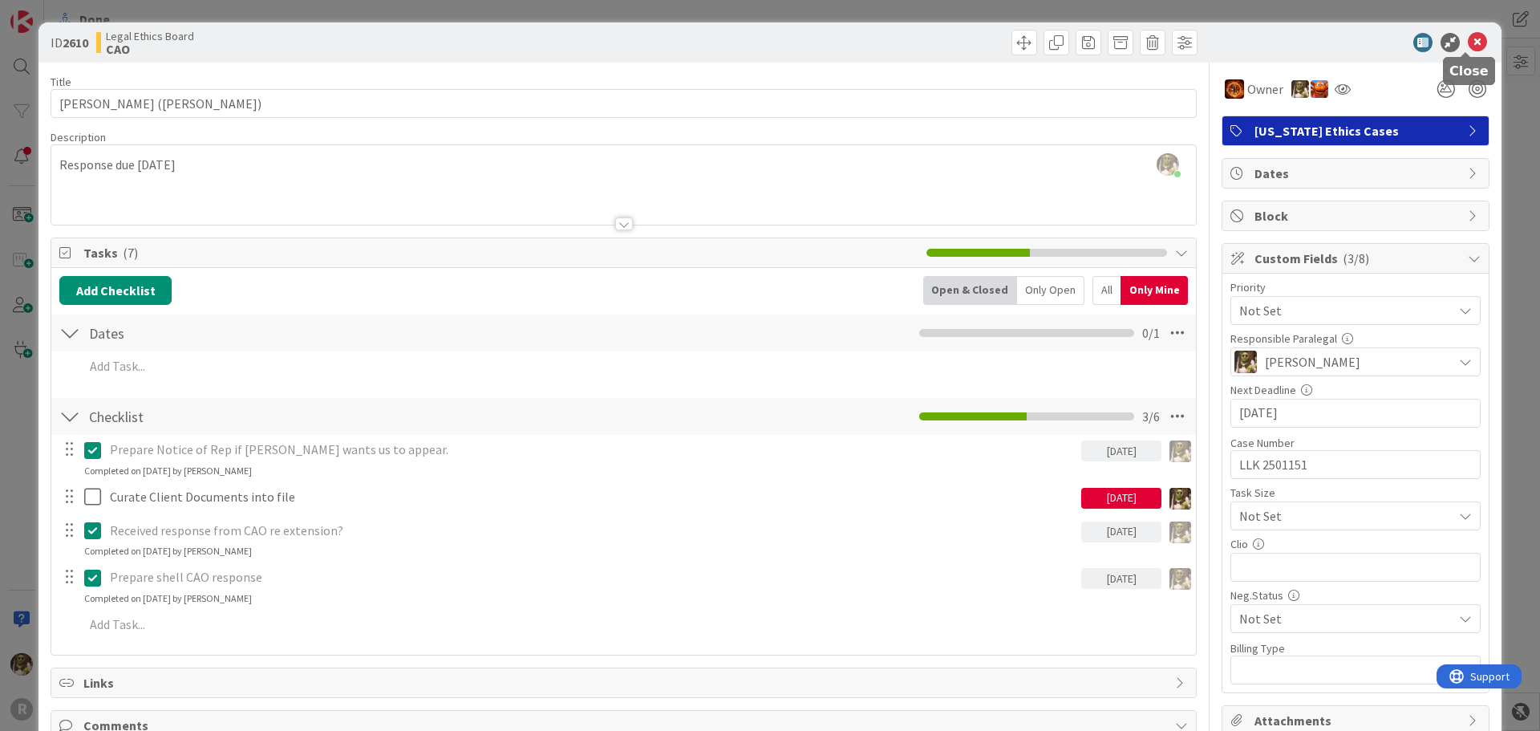
click at [1468, 43] on icon at bounding box center [1477, 42] width 19 height 19
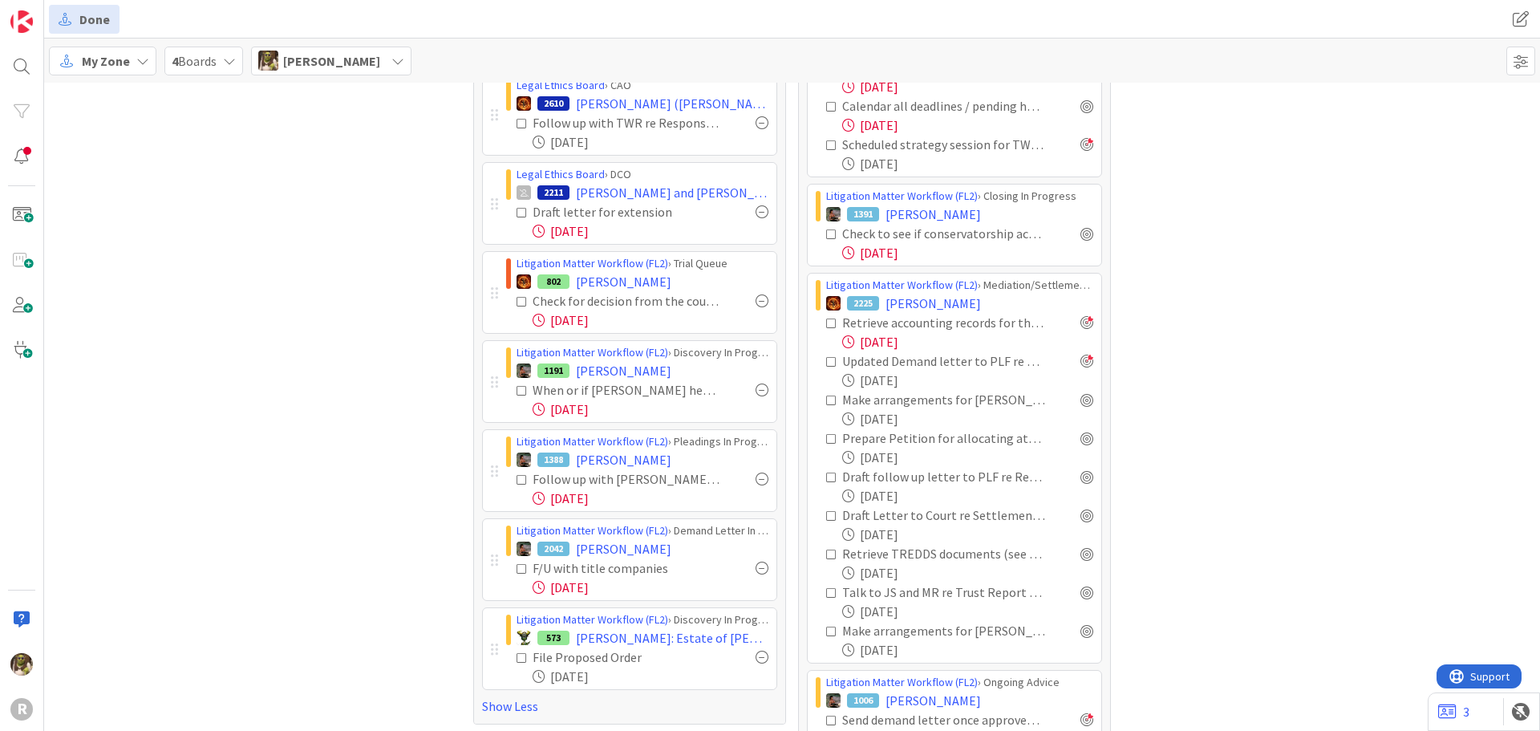
click at [757, 298] on div at bounding box center [762, 300] width 13 height 13
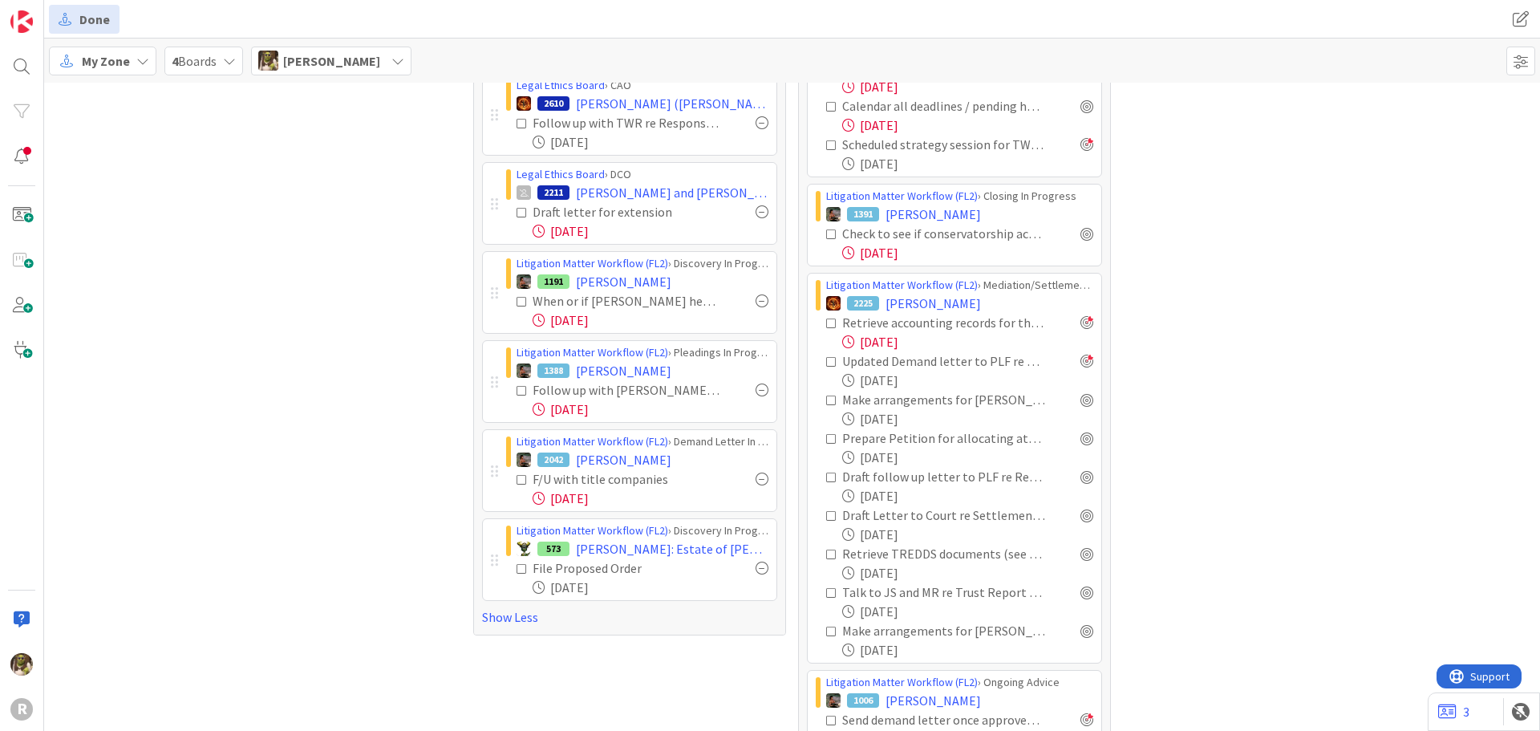
click at [756, 302] on div at bounding box center [762, 300] width 13 height 13
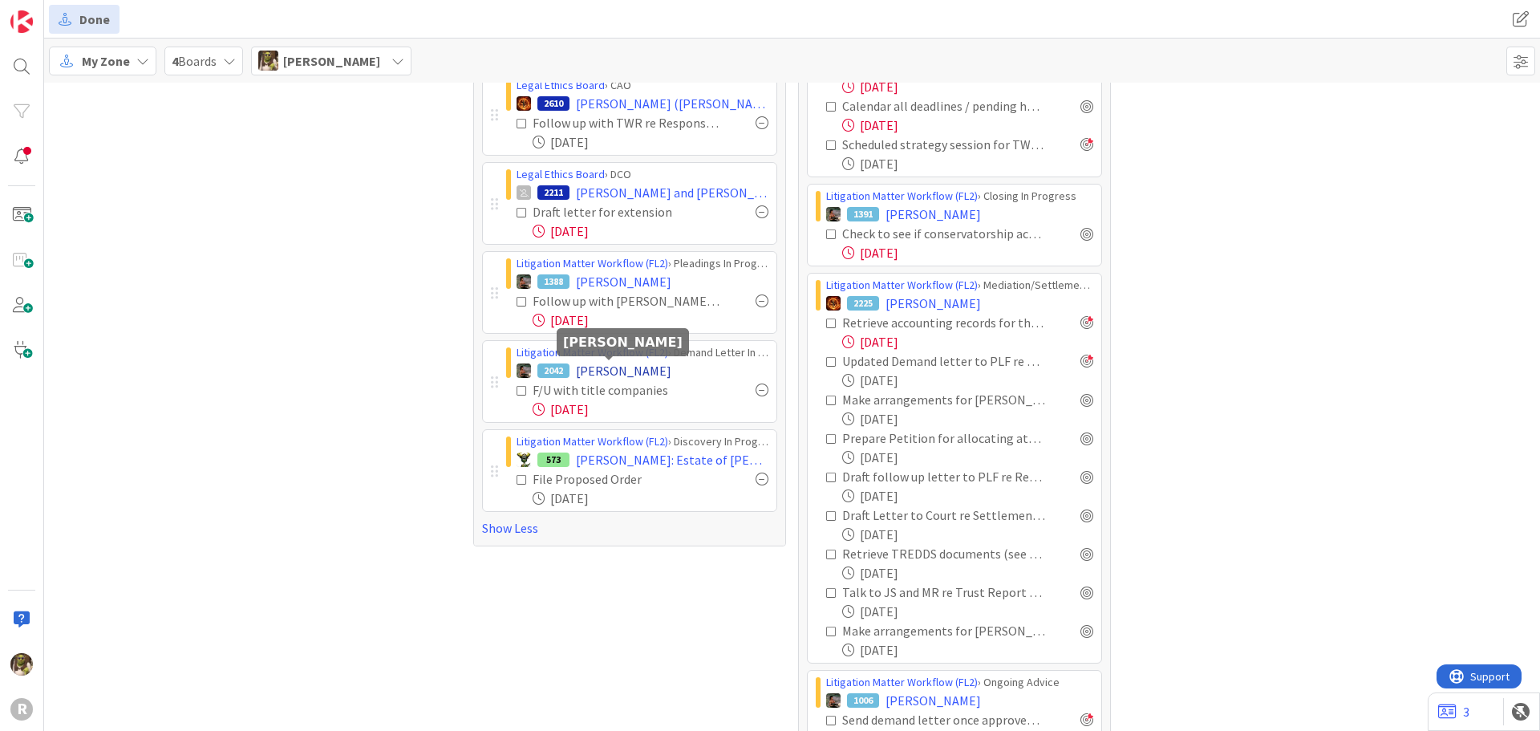
click at [615, 372] on span "HITZ, Margaret" at bounding box center [623, 370] width 95 height 19
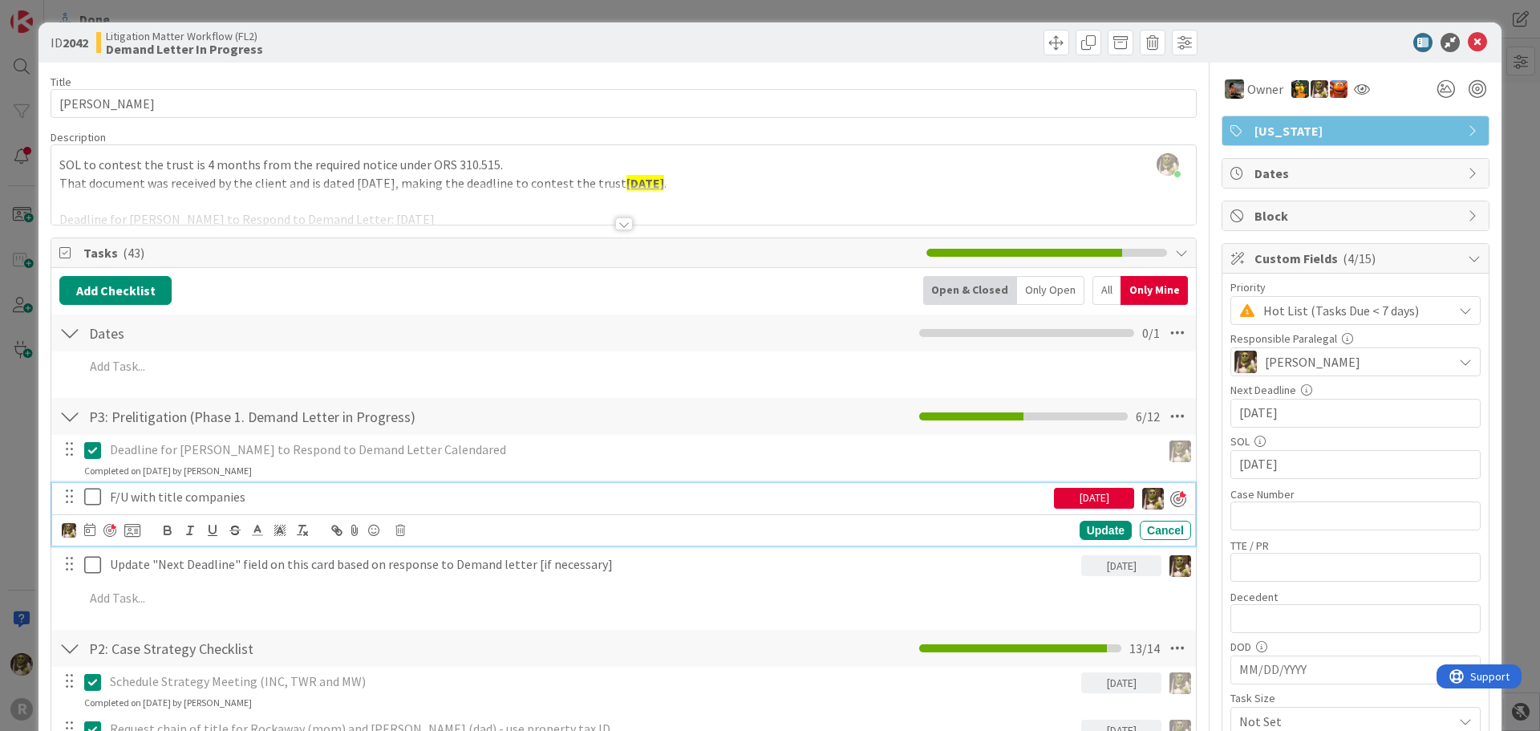
click at [168, 493] on p "F/U with title companies" at bounding box center [579, 497] width 938 height 18
click at [84, 529] on icon at bounding box center [89, 529] width 11 height 13
click at [218, 667] on td "10" at bounding box center [212, 665] width 31 height 30
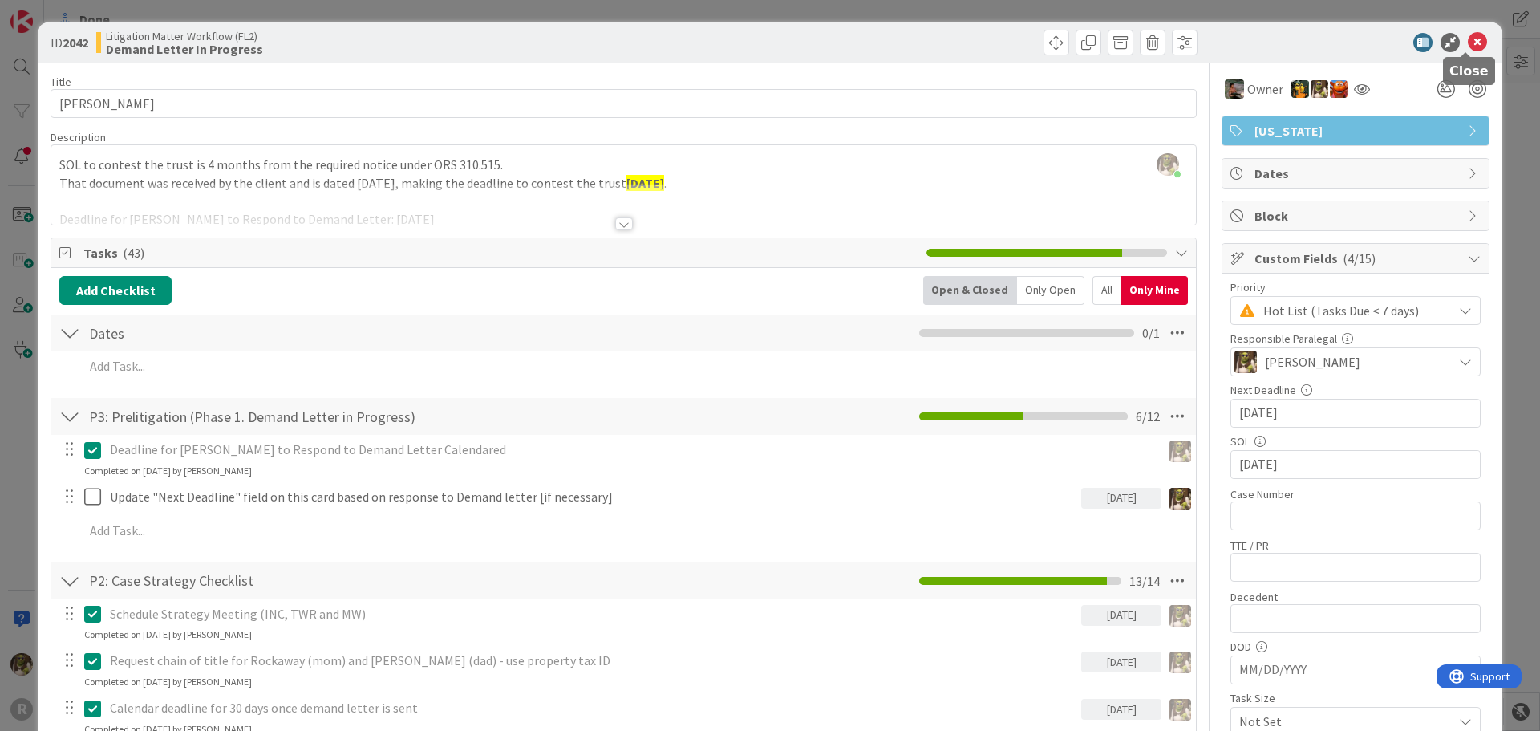
click at [1468, 43] on icon at bounding box center [1477, 42] width 19 height 19
